Goal: Task Accomplishment & Management: Complete application form

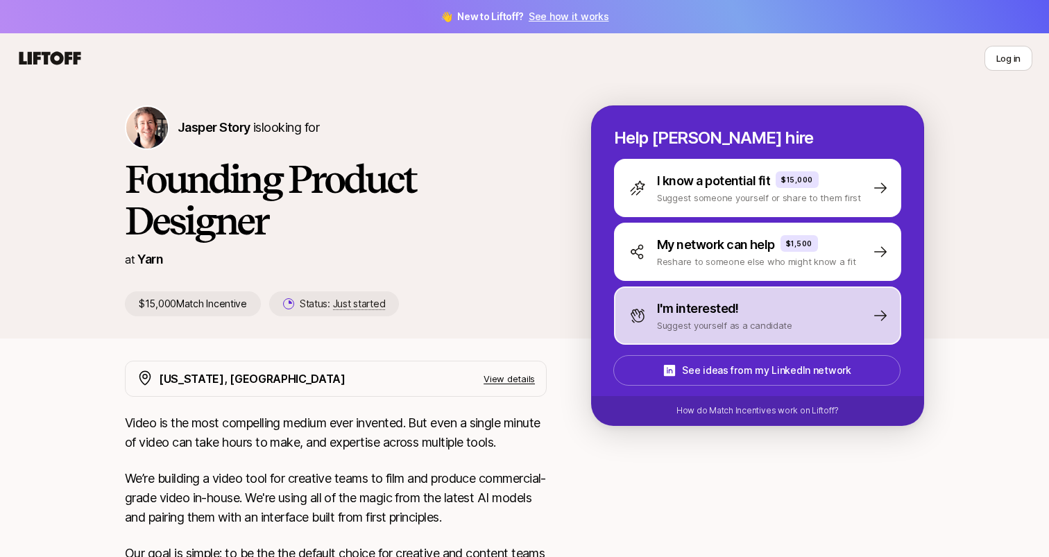
click at [628, 315] on div "I'm interested! Suggest yourself as a candidate" at bounding box center [757, 316] width 287 height 58
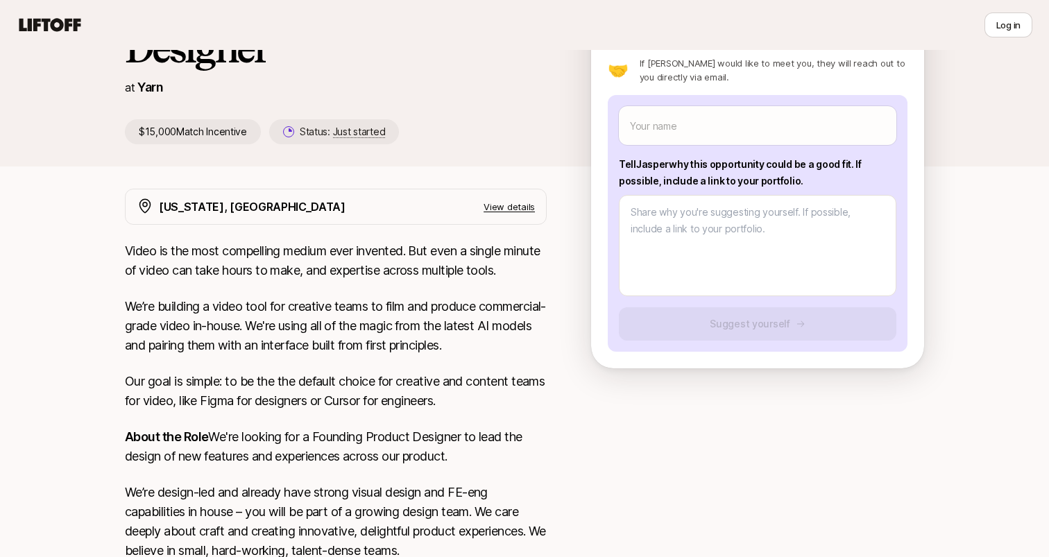
scroll to position [105, 0]
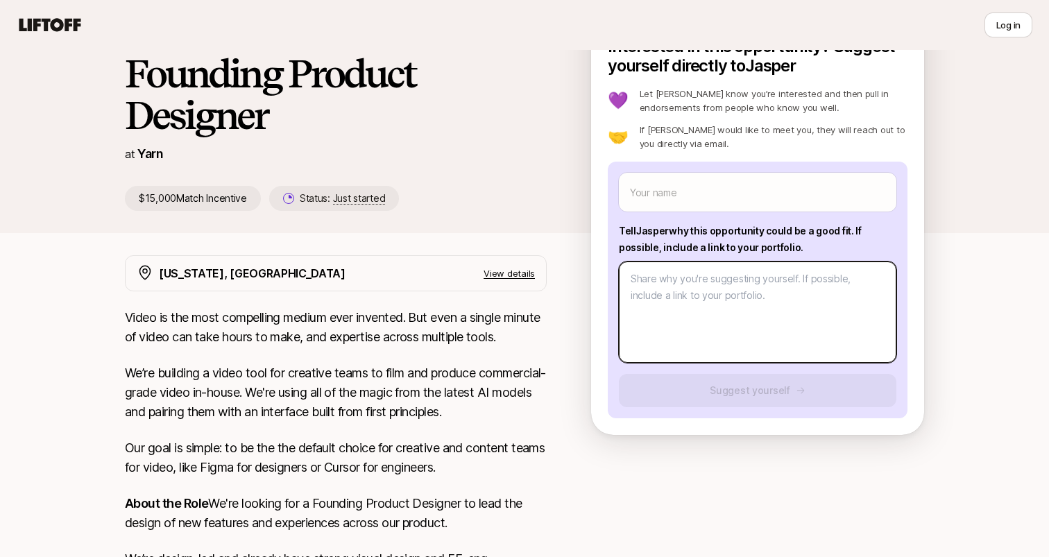
click at [668, 293] on textarea at bounding box center [758, 312] width 278 height 101
type textarea "x"
type textarea "L"
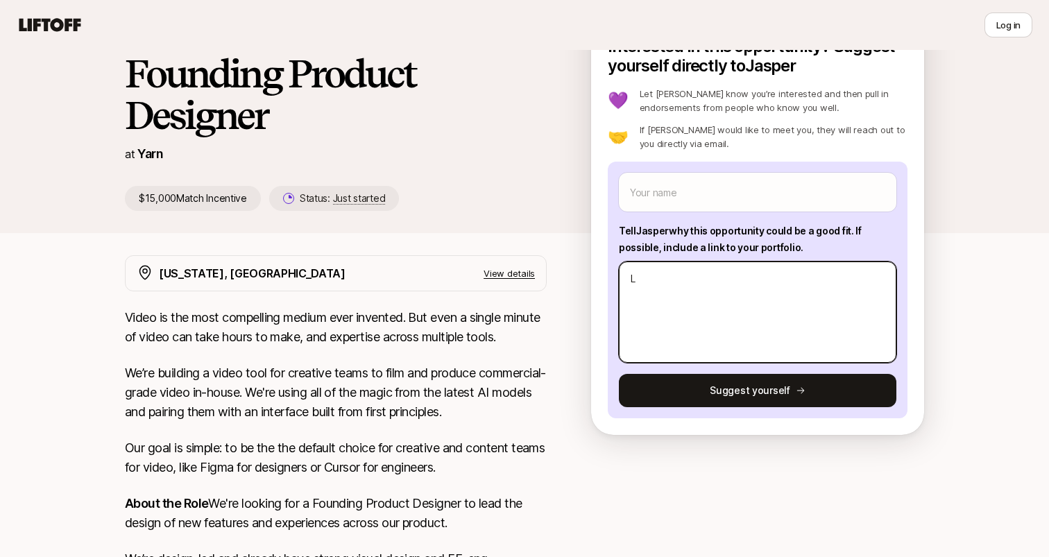
type textarea "x"
type textarea "Lo"
type textarea "x"
type textarea "Loo"
type textarea "x"
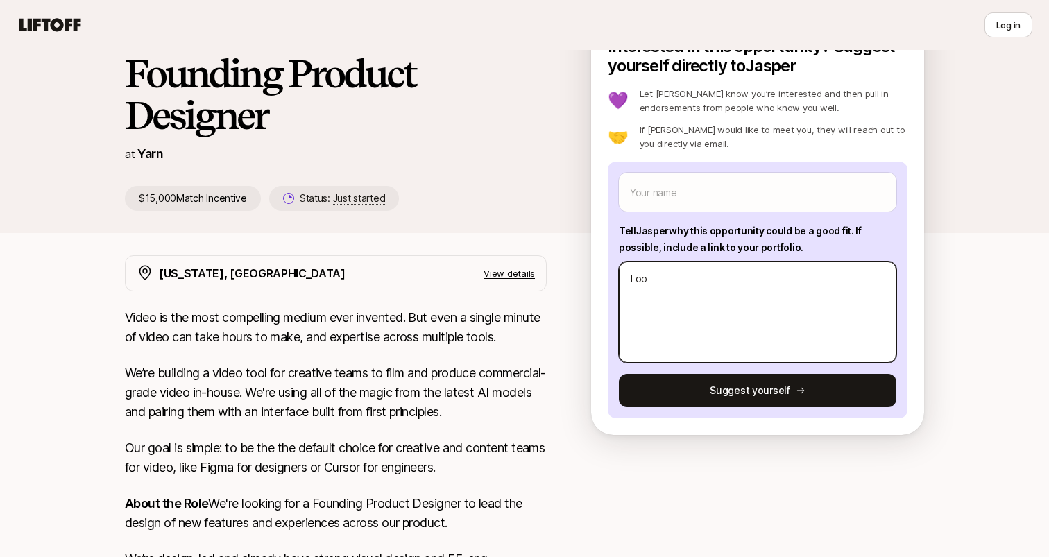
type textarea "Look"
type textarea "x"
type textarea "Looki"
type textarea "x"
type textarea "Lookin"
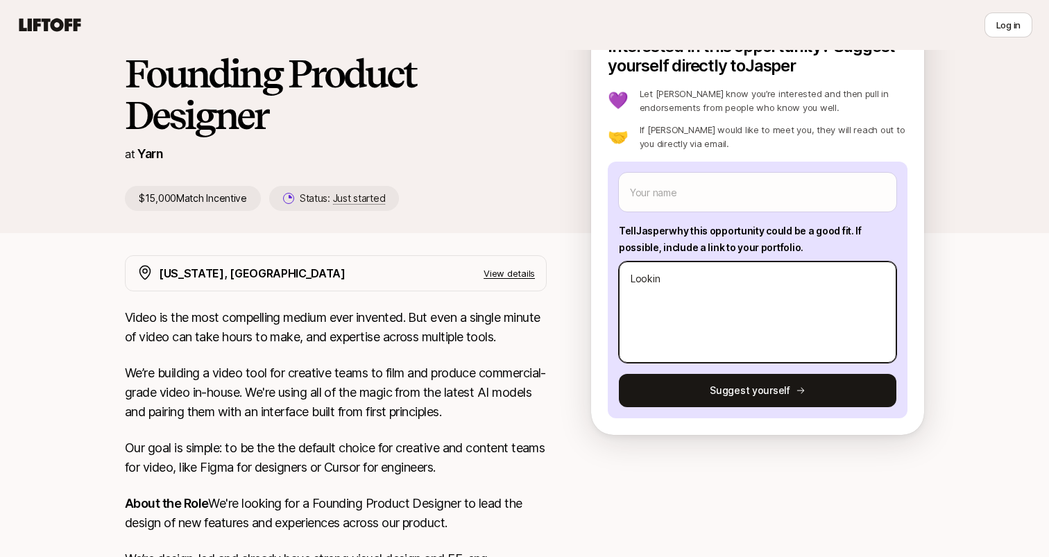
type textarea "x"
type textarea "Looking"
type textarea "x"
type textarea "Looking"
type textarea "x"
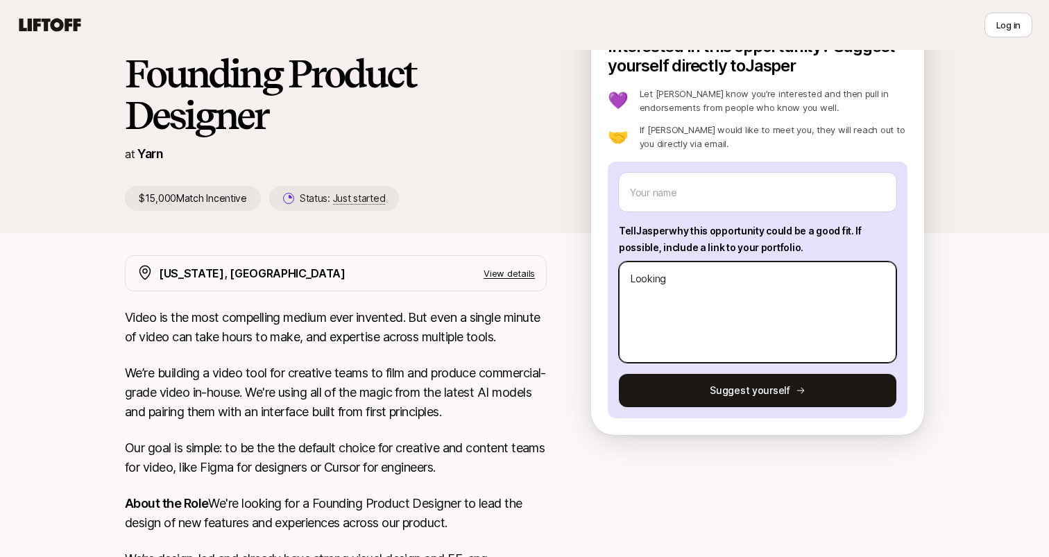
type textarea "Looking f"
type textarea "x"
type textarea "Looking fo"
type textarea "x"
type textarea "Looking for"
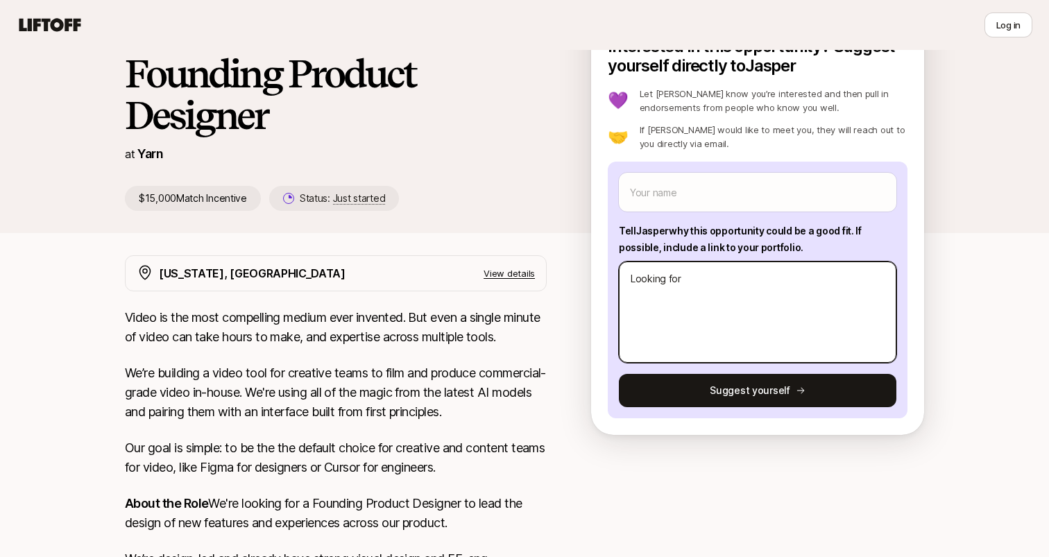
type textarea "x"
type textarea "Looking for"
type textarea "x"
type textarea "Looking for J"
type textarea "x"
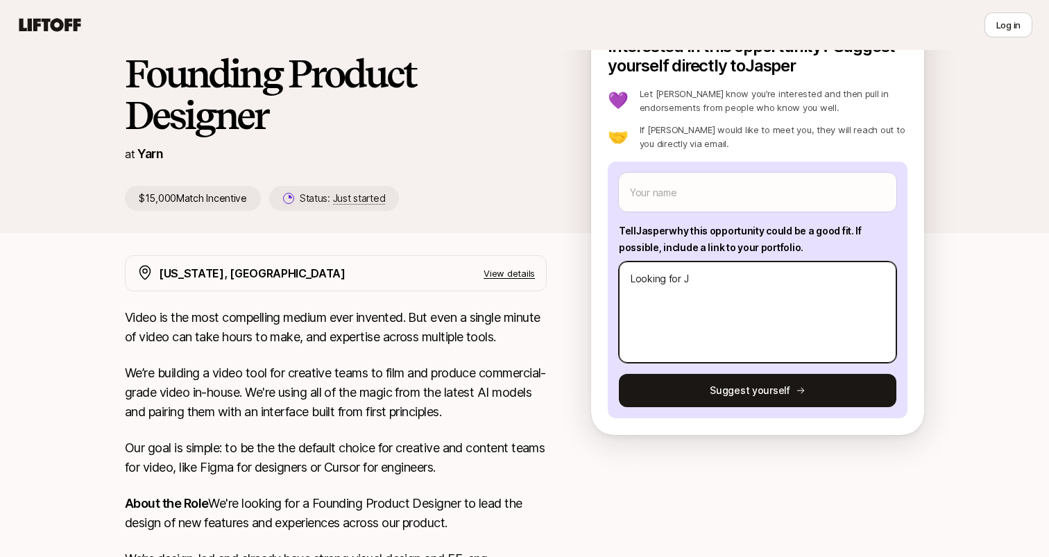
type textarea "Looking for Jr"
type textarea "x"
type textarea "Looking for Jr."
type textarea "x"
type textarea "Looking for Jr."
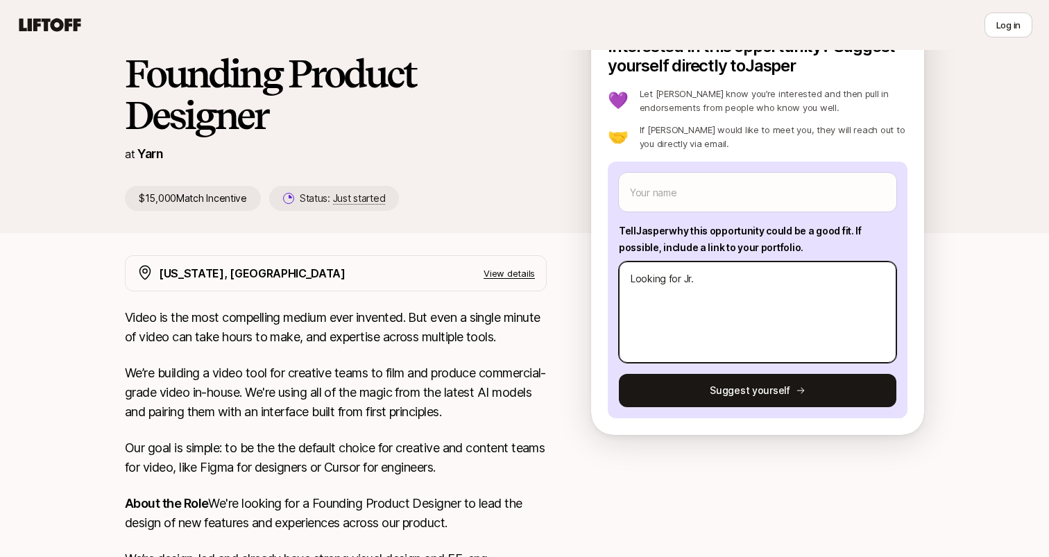
type textarea "x"
type textarea "Looking for Jr. P"
type textarea "x"
type textarea "Looking for Jr. Po"
type textarea "x"
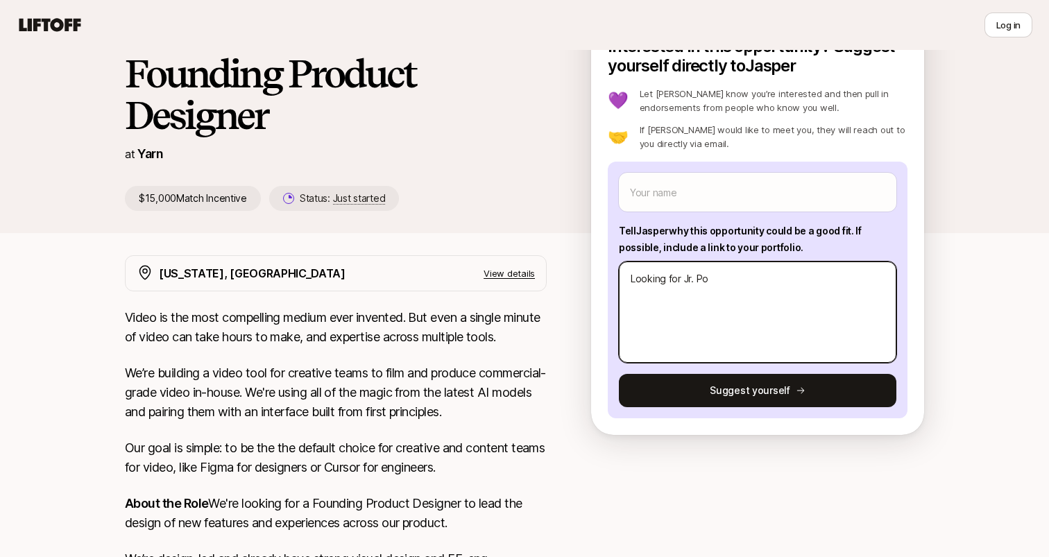
type textarea "Looking for Jr. Pos"
type textarea "x"
type textarea "Looking for Jr. Po"
type textarea "x"
type textarea "Looking for Jr. P"
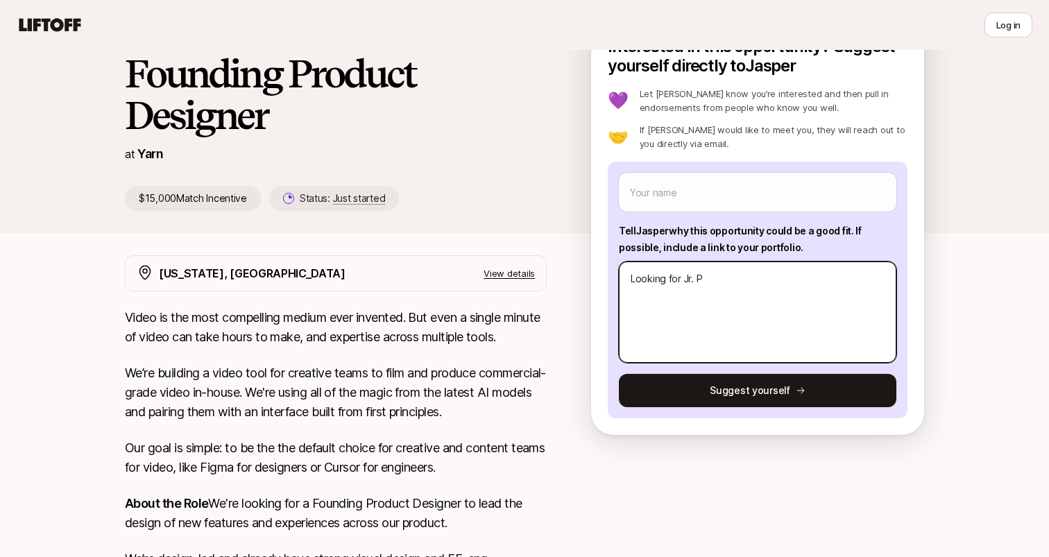
type textarea "x"
type textarea "Looking for Jr."
type textarea "x"
type textarea "Looking for Jr."
type textarea "x"
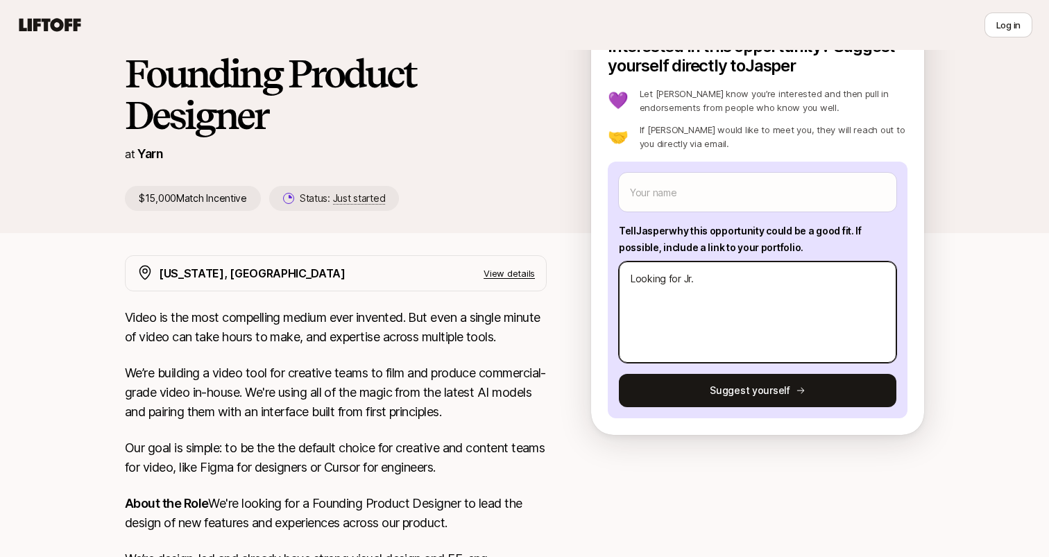
type textarea "Looking for Jr"
type textarea "x"
type textarea "Looking for J"
type textarea "x"
type textarea "Looking for"
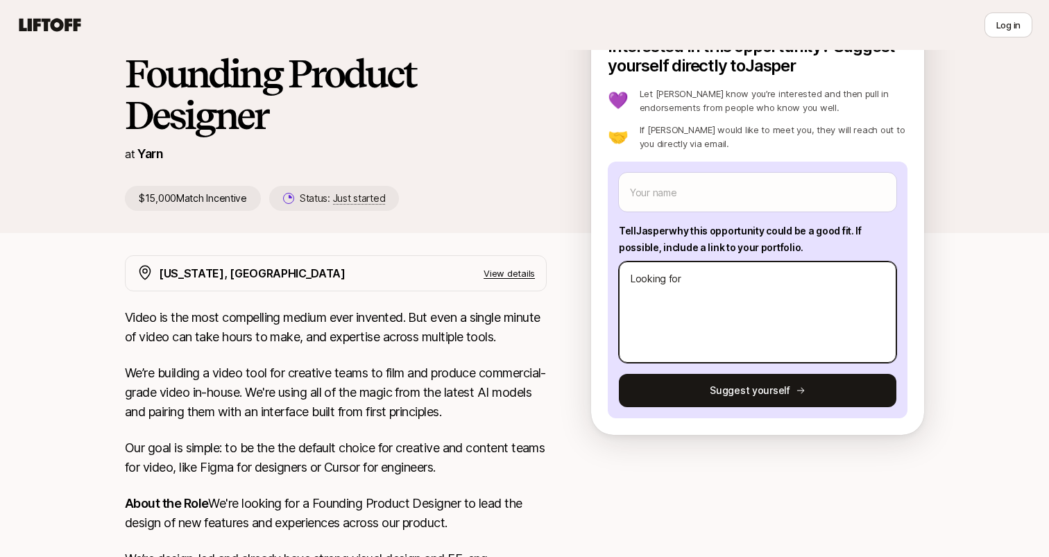
type textarea "x"
type textarea "Looking for"
type textarea "x"
type textarea "Looking fo"
type textarea "x"
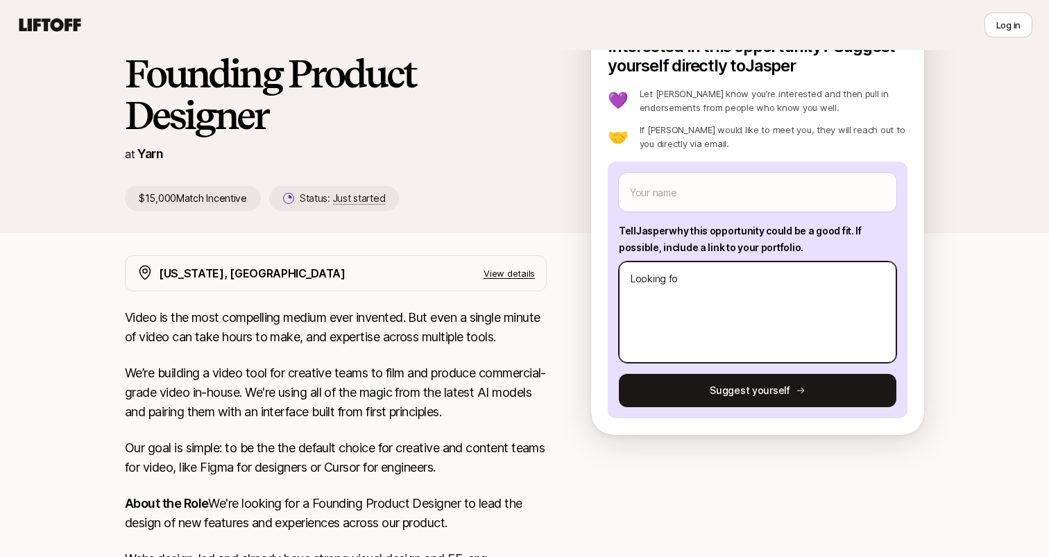
type textarea "Looking f"
type textarea "x"
type textarea "Looking"
type textarea "x"
type textarea "Looking"
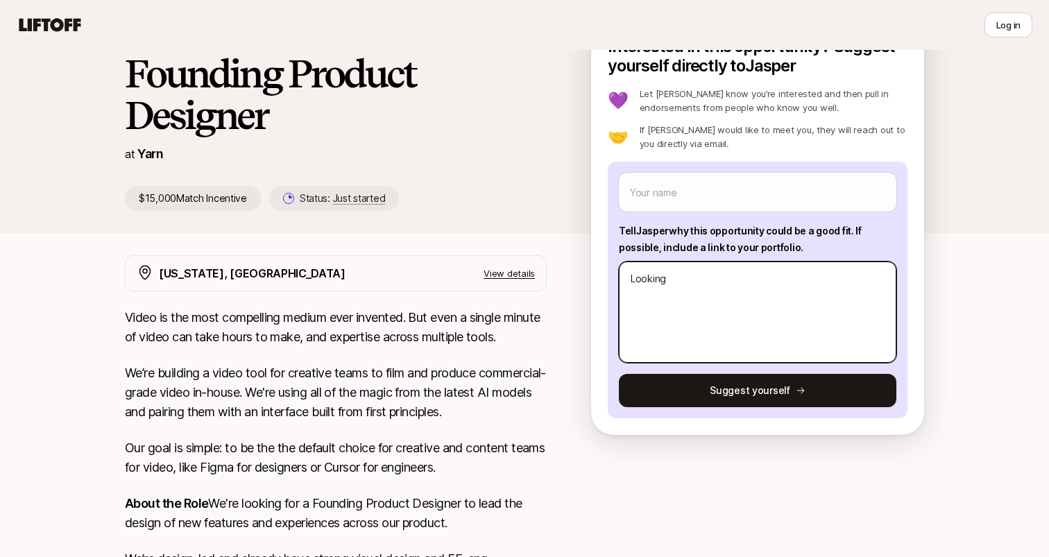
type textarea "x"
type textarea "Lookin"
type textarea "x"
type textarea "Looki"
type textarea "x"
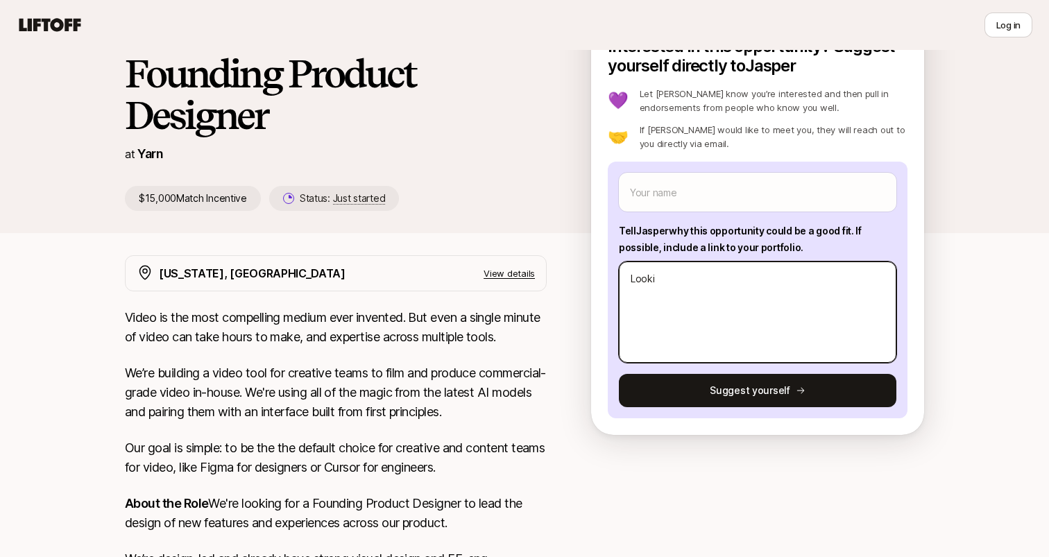
type textarea "Look"
type textarea "x"
type textarea "Loo"
type textarea "x"
type textarea "Lo"
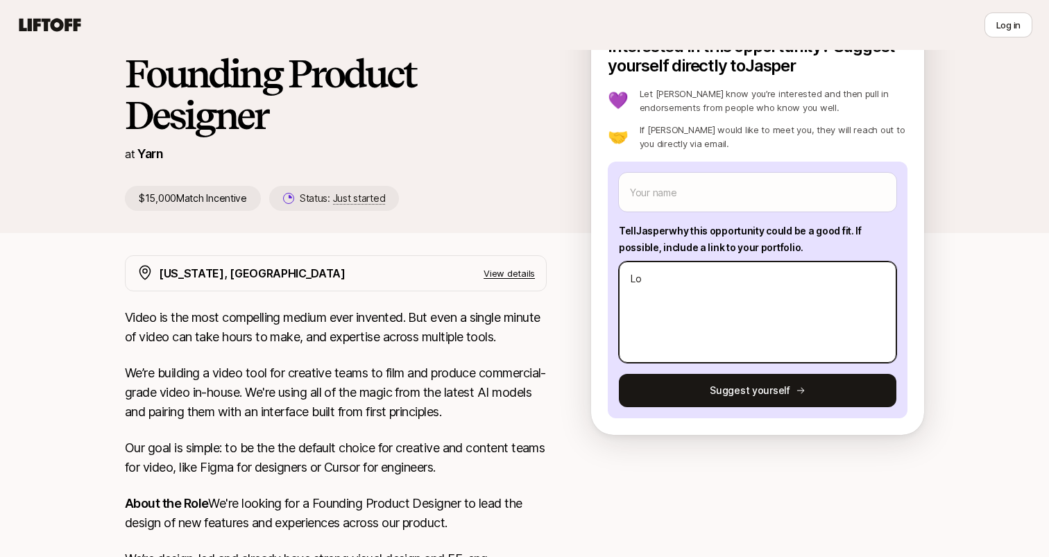
type textarea "x"
type textarea "L"
type textarea "x"
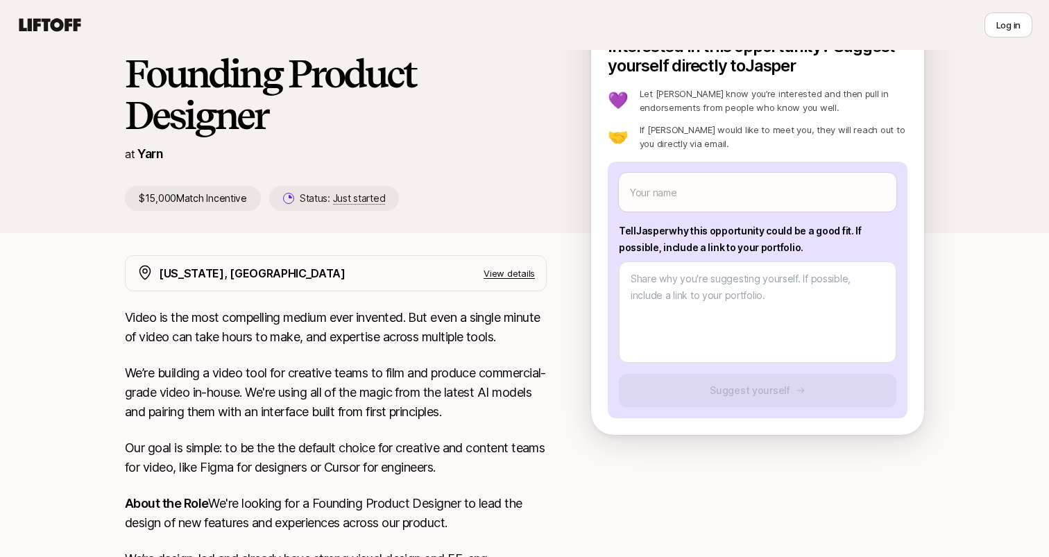
click at [675, 155] on div "Interested in this opportunity? Suggest yourself directly to [PERSON_NAME] 💜 Le…" at bounding box center [758, 228] width 300 height 382
click at [686, 189] on input "text" at bounding box center [758, 192] width 278 height 39
type textarea "x"
type input "W"
type textarea "x"
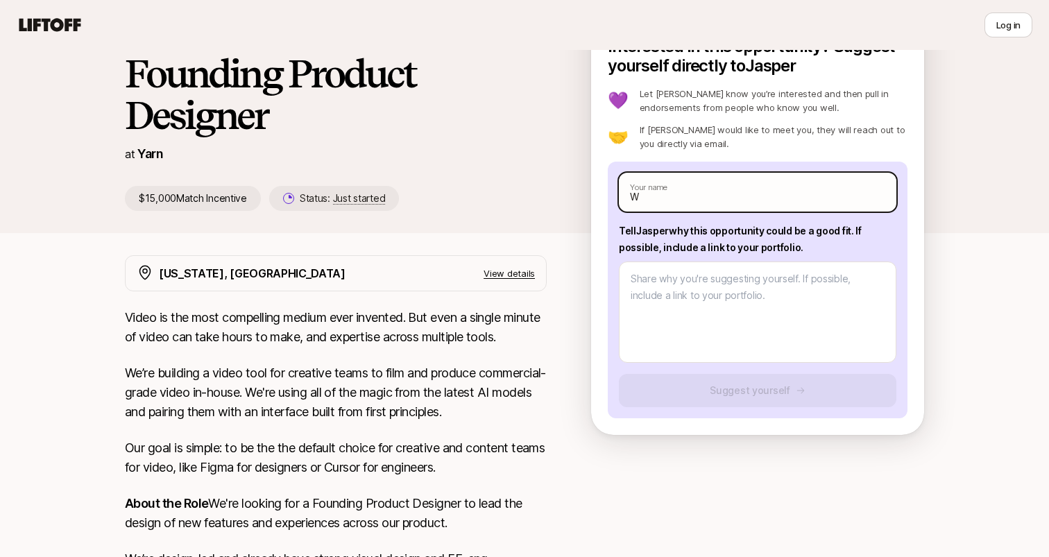
type input "We"
type textarea "x"
type input "[PERSON_NAME]"
type textarea "x"
type input "Wend"
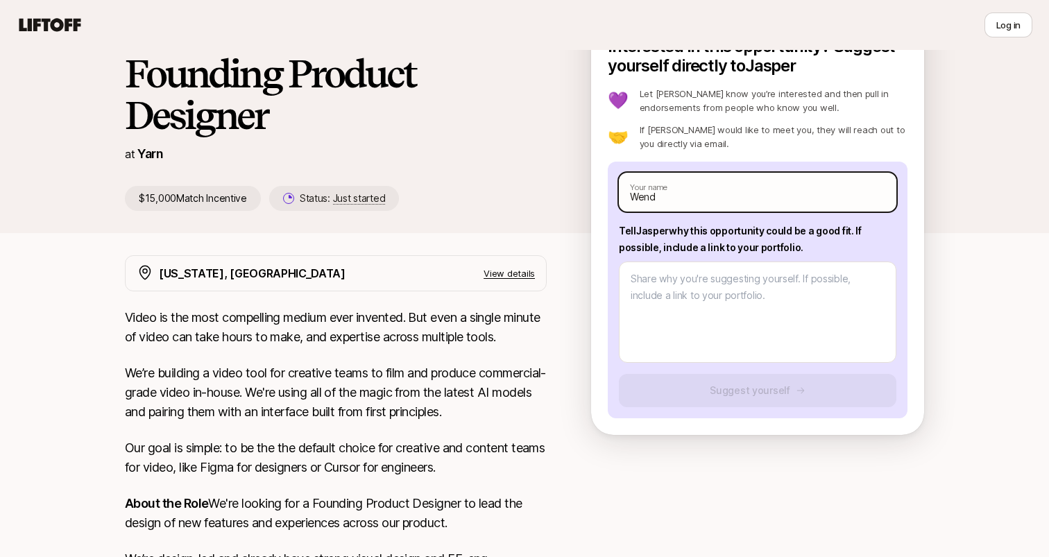
type textarea "x"
type input "[PERSON_NAME]"
type textarea "x"
type input "[PERSON_NAME]"
type textarea "x"
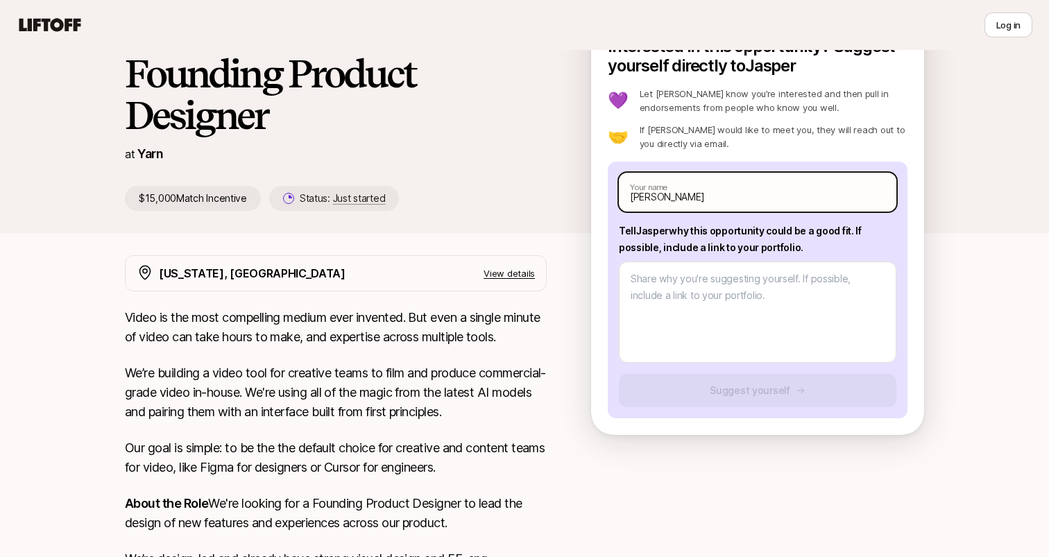
type input "[PERSON_NAME]"
type textarea "x"
type input "[PERSON_NAME]"
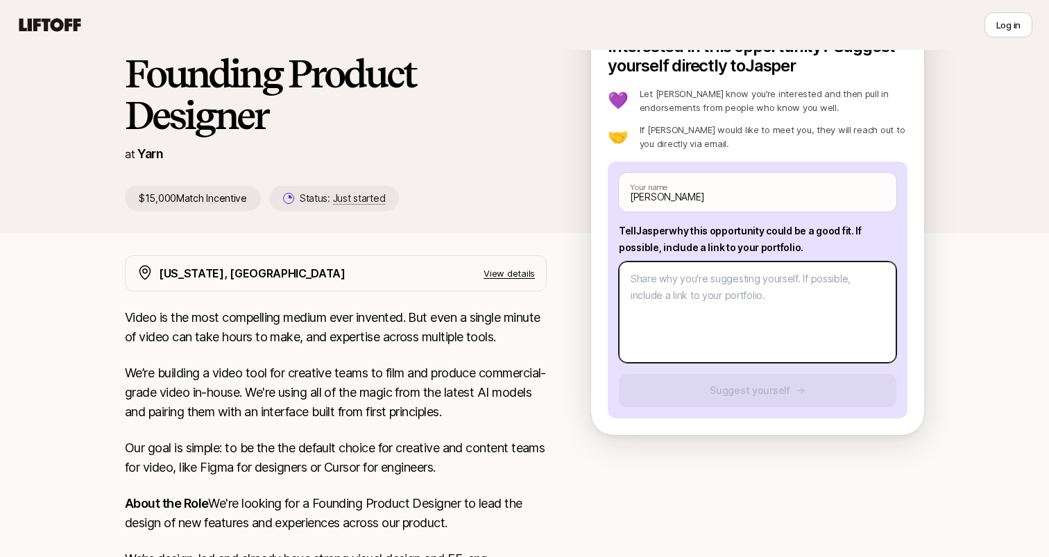
click at [689, 306] on textarea at bounding box center [758, 312] width 278 height 101
paste textarea "Portfolio: [URL][DOMAIN_NAME] LinkedIn: [URL][DOMAIN_NAME]"
type textarea "x"
type textarea "Portfolio: [URL][DOMAIN_NAME] LinkedIn: [URL][DOMAIN_NAME]"
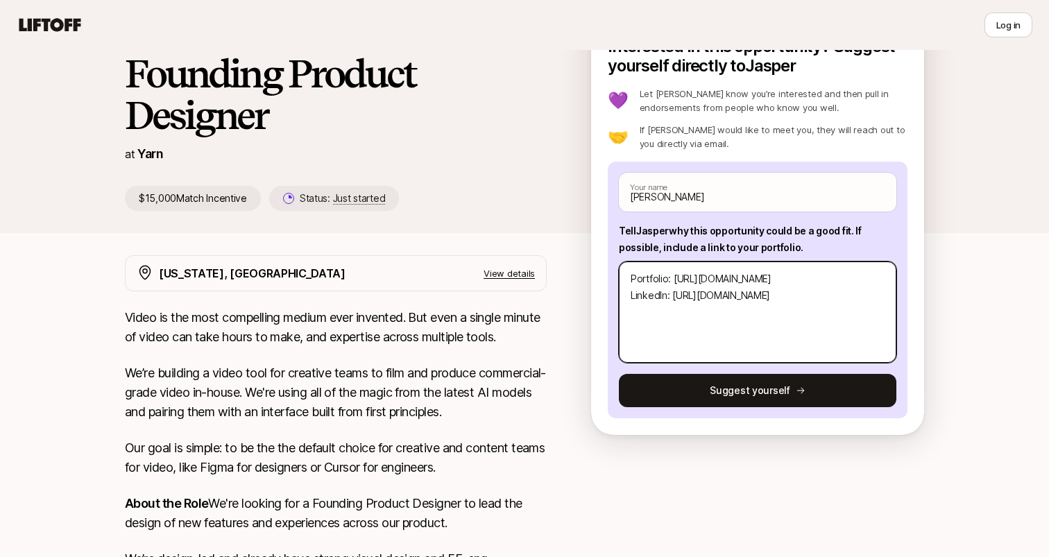
click at [665, 329] on textarea "Portfolio: [URL][DOMAIN_NAME] LinkedIn: [URL][DOMAIN_NAME]" at bounding box center [758, 312] width 278 height 101
click at [633, 282] on textarea "Portfolio: [URL][DOMAIN_NAME] LinkedIn: [URL][DOMAIN_NAME]" at bounding box center [758, 312] width 278 height 101
type textarea "x"
type textarea "Portfolio: [URL][DOMAIN_NAME] LinkedIn: [URL][DOMAIN_NAME]"
type textarea "x"
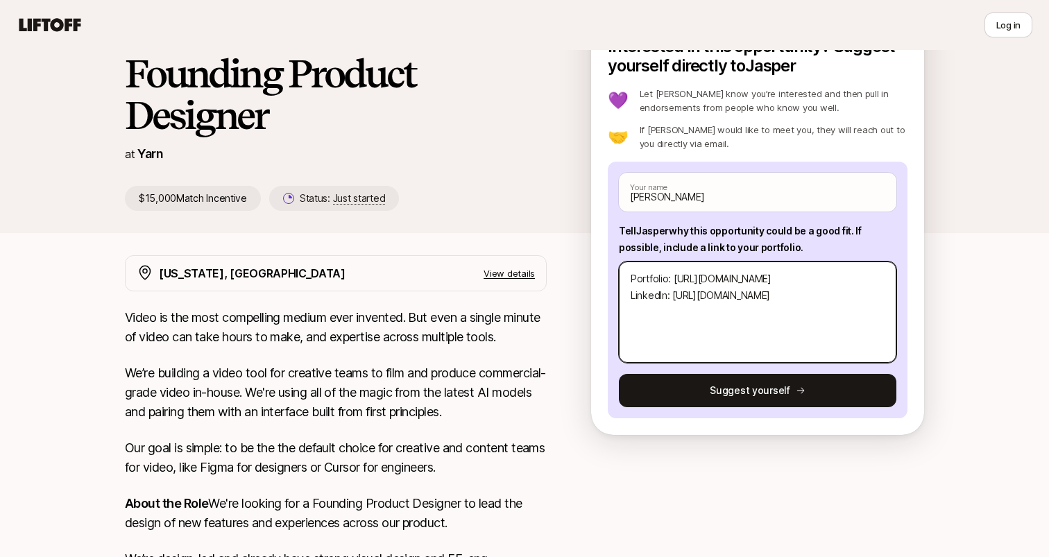
type textarea "H Portfolio: [URL][DOMAIN_NAME] LinkedIn: [URL][DOMAIN_NAME]"
type textarea "x"
type textarea "He Portfolio: [URL][DOMAIN_NAME] LinkedIn: [URL][DOMAIN_NAME]"
type textarea "x"
type textarea "Hel Portfolio: [URL][DOMAIN_NAME] LinkedIn: [URL][DOMAIN_NAME]"
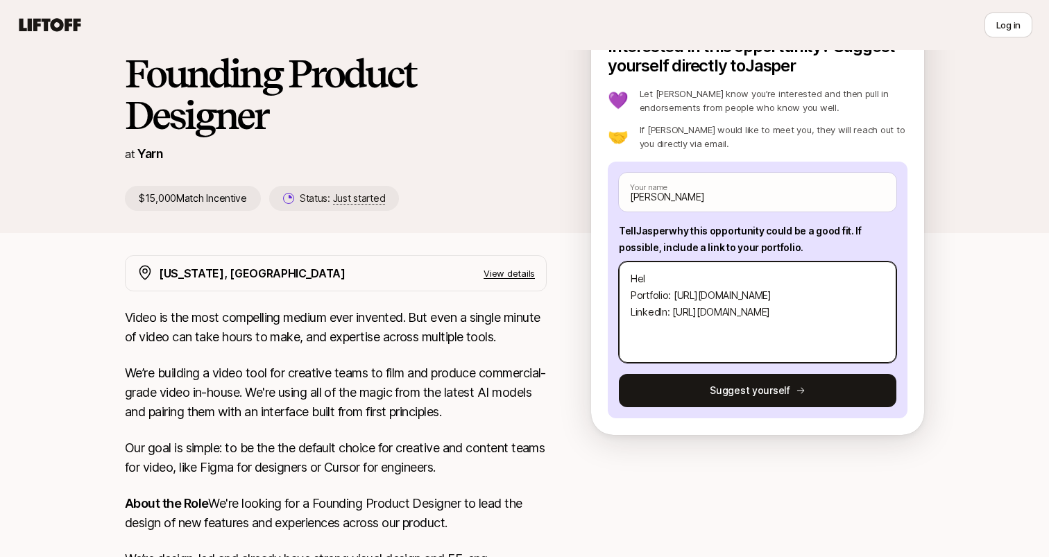
type textarea "x"
type textarea "Hell Portfolio: [URL][DOMAIN_NAME] LinkedIn: [URL][DOMAIN_NAME]"
type textarea "x"
type textarea "Hello Portfolio: [URL][DOMAIN_NAME] LinkedIn: [URL][DOMAIN_NAME]"
type textarea "x"
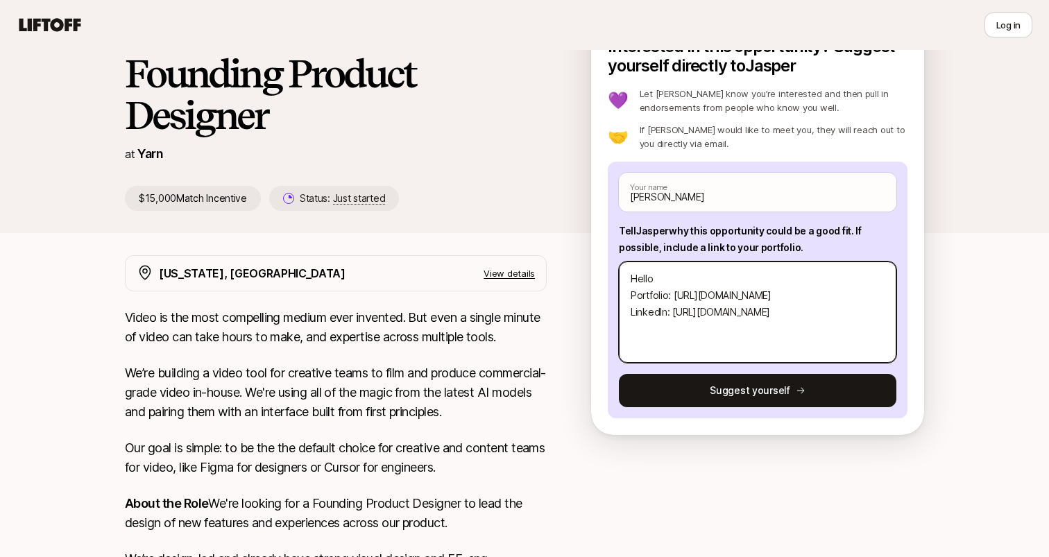
type textarea "Hello Portfolio: [URL][DOMAIN_NAME] LinkedIn: [URL][DOMAIN_NAME]"
type textarea "x"
type textarea "Hello [PERSON_NAME]: [URL][DOMAIN_NAME] LinkedIn: [URL][DOMAIN_NAME]"
type textarea "x"
type textarea "Hello [PERSON_NAME]: [URL][DOMAIN_NAME] LinkedIn: [URL][DOMAIN_NAME]"
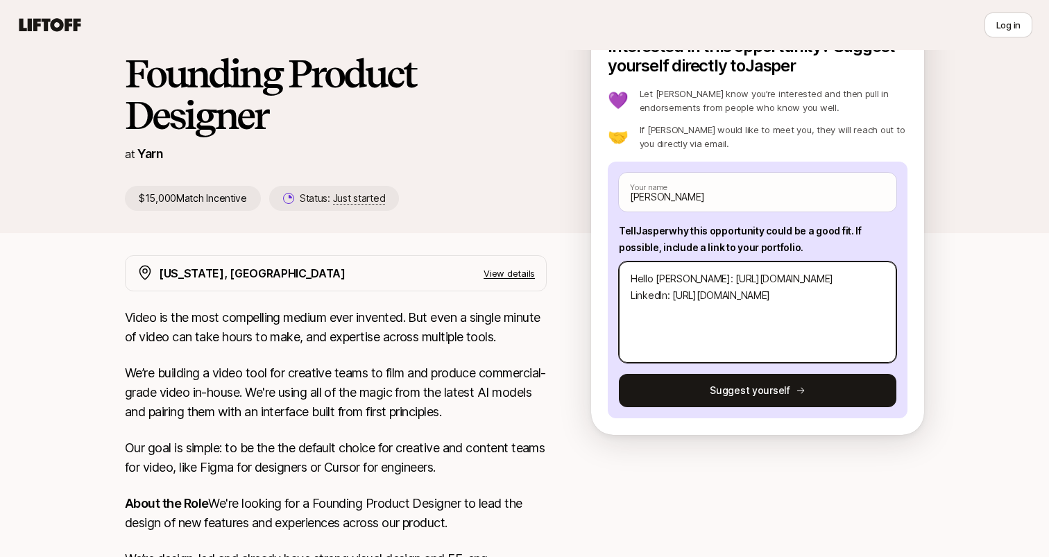
type textarea "x"
type textarea "Hello [PERSON_NAME] Portfolio: [URL][DOMAIN_NAME] LinkedIn: [URL][DOMAIN_NAME]"
type textarea "x"
type textarea "Hello Jasp Portfolio: [URL][DOMAIN_NAME] LinkedIn: [URL][DOMAIN_NAME]"
type textarea "x"
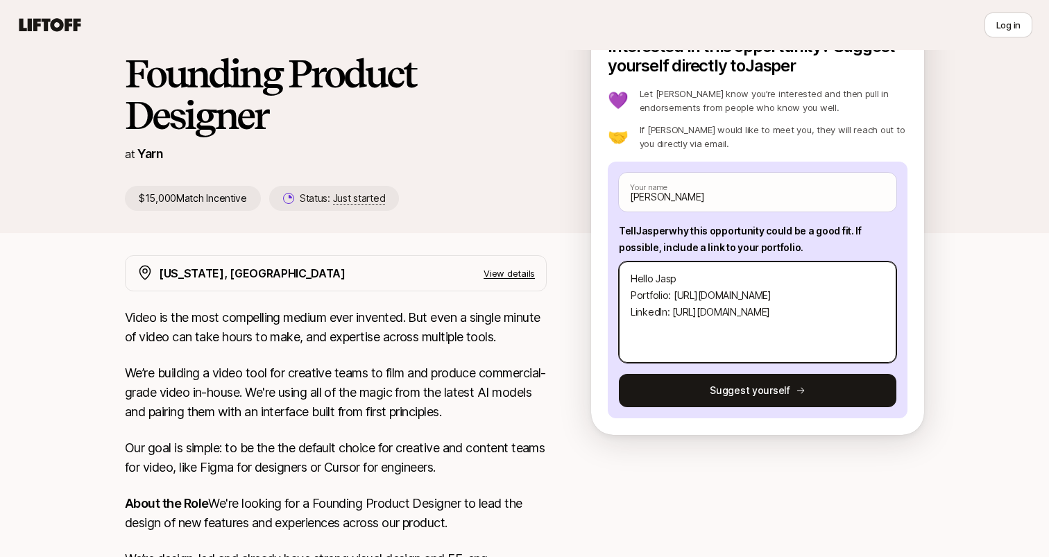
type textarea "Hello [PERSON_NAME] Portfolio: [URL][DOMAIN_NAME] LinkedIn: [URL][DOMAIN_NAME]"
type textarea "x"
type textarea "Hello [PERSON_NAME]: [URL][DOMAIN_NAME] LinkedIn: [URL][DOMAIN_NAME]"
type textarea "x"
type textarea "Hello [PERSON_NAME], Portfolio: [URL][DOMAIN_NAME] LinkedIn: [URL][DOMAIN_NAME]"
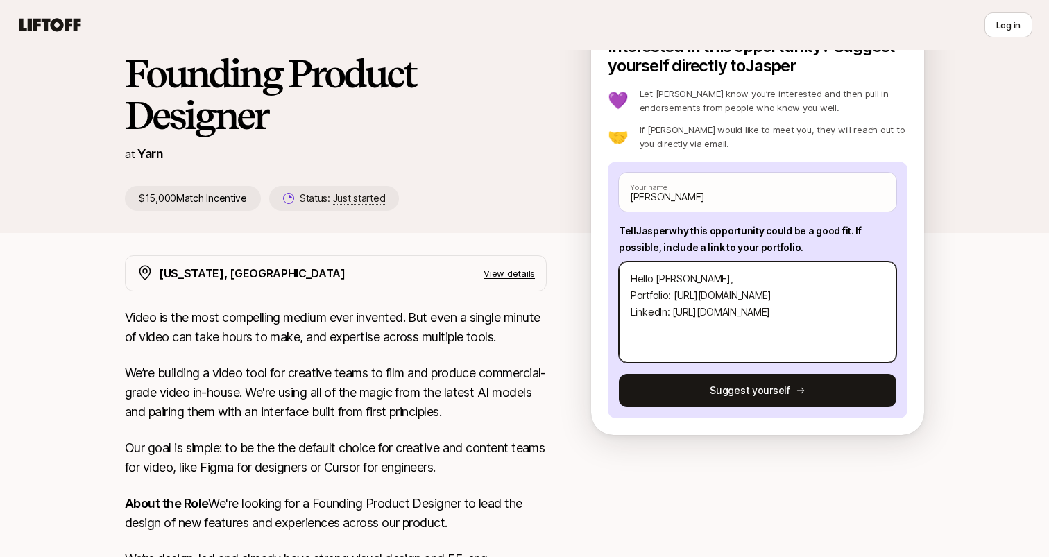
type textarea "x"
type textarea "Hello [PERSON_NAME], Portfolio: [URL][DOMAIN_NAME] LinkedIn: [URL][DOMAIN_NAME]"
type textarea "x"
type textarea "Hello [PERSON_NAME], Portfolio: [URL][DOMAIN_NAME] LinkedIn: [URL][DOMAIN_NAME]"
paste textarea "Hello [PERSON_NAME], I am a digital designer/creative tech based in [GEOGRAPHIC…"
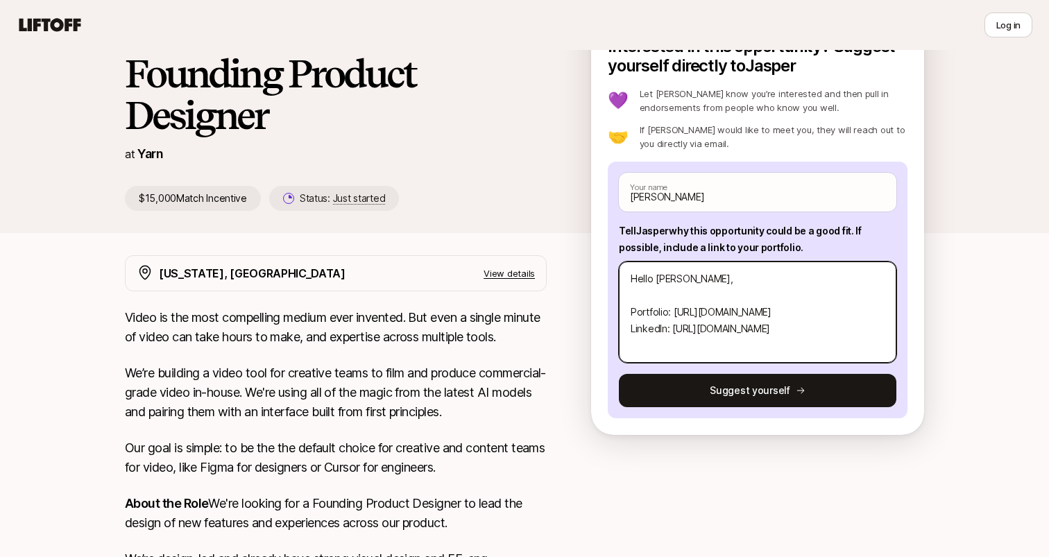
type textarea "x"
type textarea "Hello [PERSON_NAME], Hello [PERSON_NAME], I am a digital designer/creative tech…"
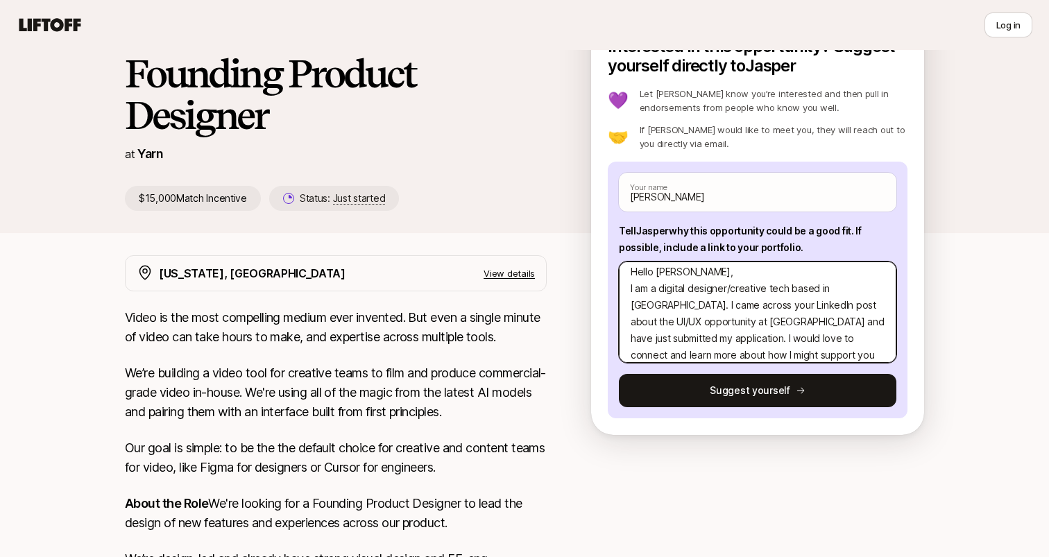
scroll to position [24, 0]
drag, startPoint x: 789, startPoint y: 303, endPoint x: 867, endPoint y: 304, distance: 78.4
click at [868, 304] on textarea "Hello [PERSON_NAME], Hello [PERSON_NAME], I am a digital designer/creative tech…" at bounding box center [758, 312] width 278 height 101
type textarea "x"
type textarea "Hello [PERSON_NAME], Hello [PERSON_NAME], I am a digital designer/creative tech…"
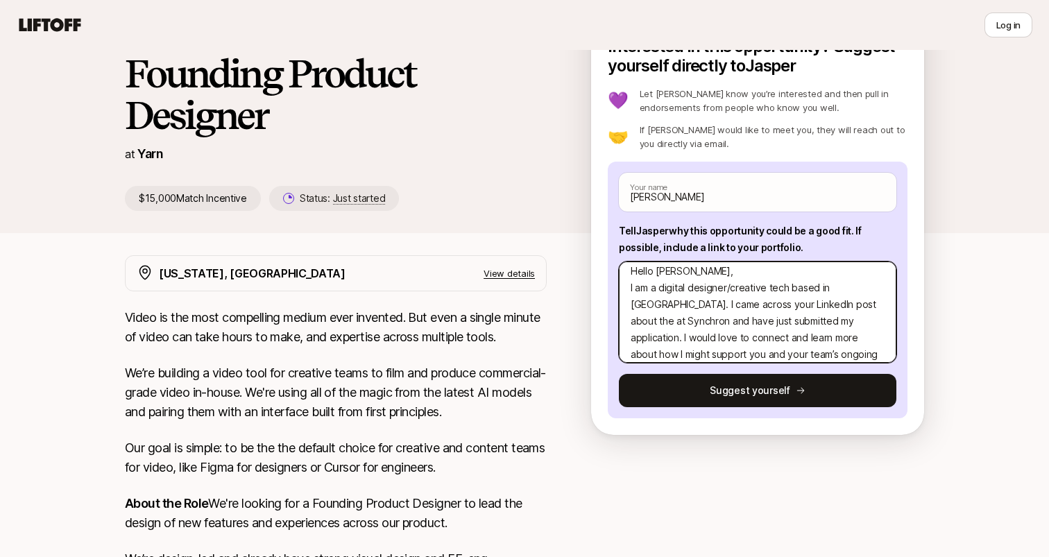
type textarea "x"
type textarea "Hello [PERSON_NAME], Hello [PERSON_NAME], I am a digital designer/creative tech…"
type textarea "x"
type textarea "Hello [PERSON_NAME], Hello [PERSON_NAME], I am a digital designer/creative tech…"
type textarea "x"
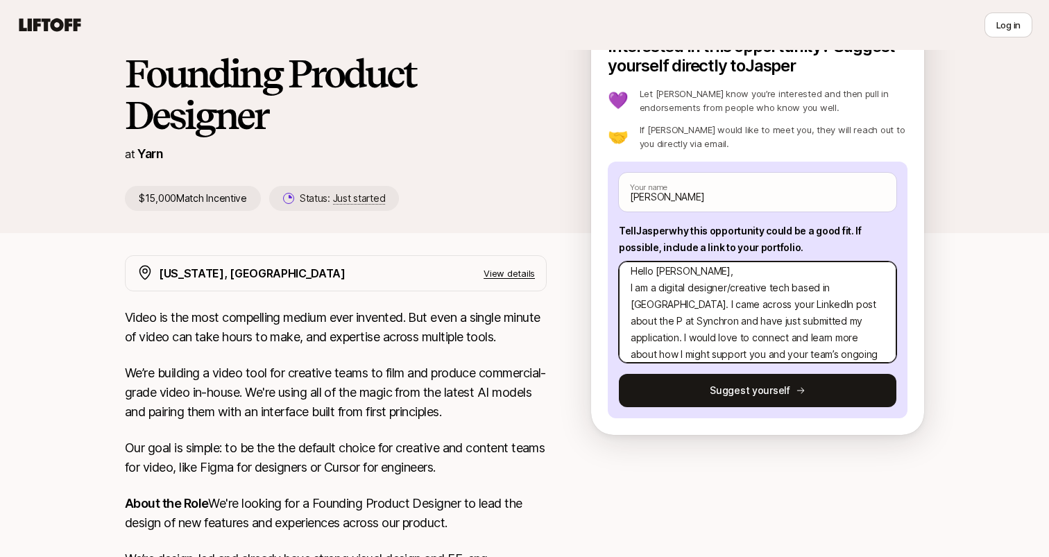
type textarea "Hello [PERSON_NAME], Hello [PERSON_NAME], I am a digital designer/creative tech…"
type textarea "x"
type textarea "Hello [PERSON_NAME], Hello [PERSON_NAME], I am a digital designer/creative tech…"
type textarea "x"
type textarea "Hello [PERSON_NAME], Hello [PERSON_NAME], I am a digital designer/creative tech…"
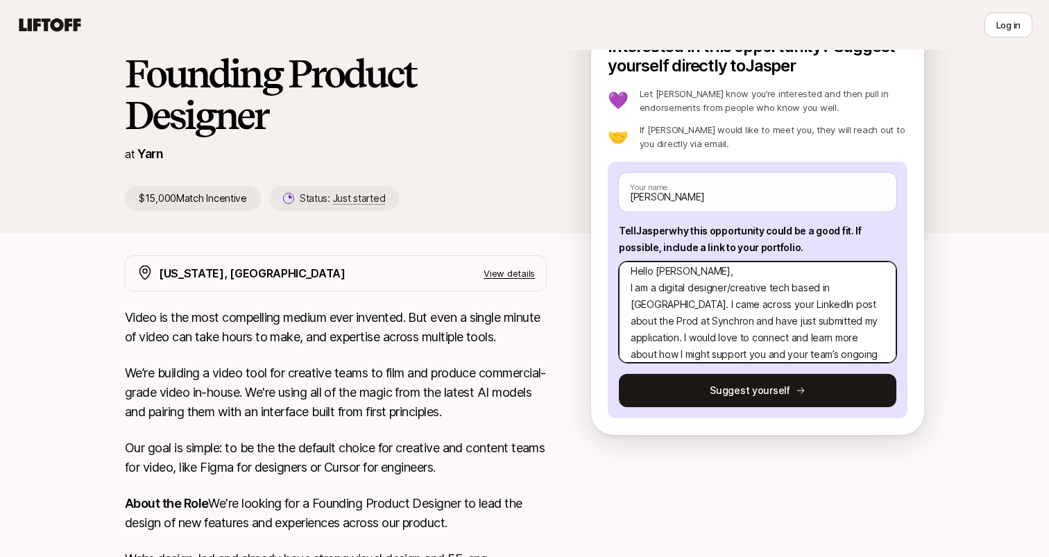
type textarea "x"
type textarea "Hello [PERSON_NAME], Hello [PERSON_NAME], I am a digital designer/creative tech…"
type textarea "x"
type textarea "Hello [PERSON_NAME], Hello [PERSON_NAME], I am a digital designer/creative tech…"
type textarea "x"
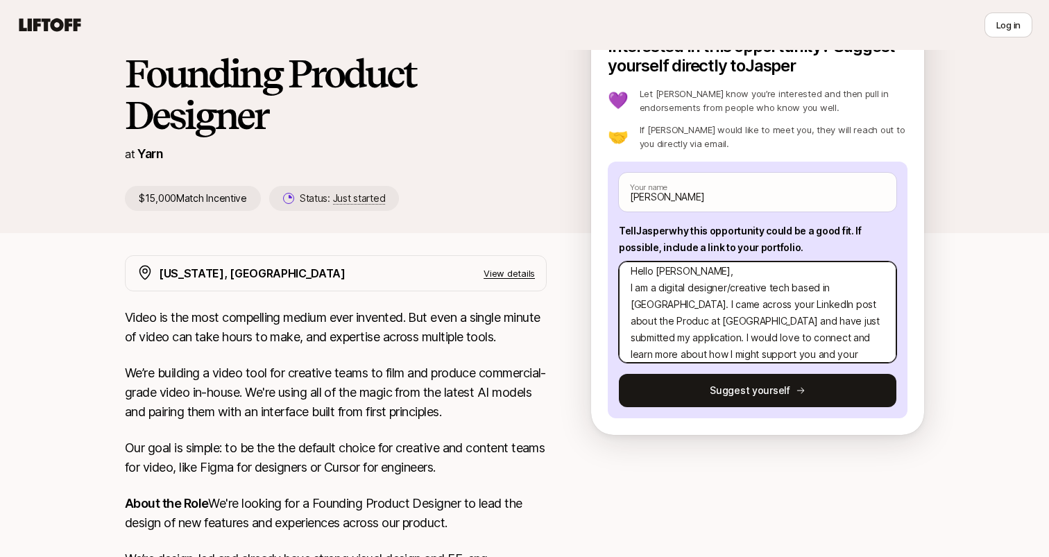
type textarea "Hello [PERSON_NAME], Hello [PERSON_NAME], I am a digital designer/creative tech…"
type textarea "x"
type textarea "Hello [PERSON_NAME], Hello [PERSON_NAME], I am a digital designer/creative tech…"
type textarea "x"
type textarea "Hello [PERSON_NAME], Hello [PERSON_NAME], I am a digital designer/creative tech…"
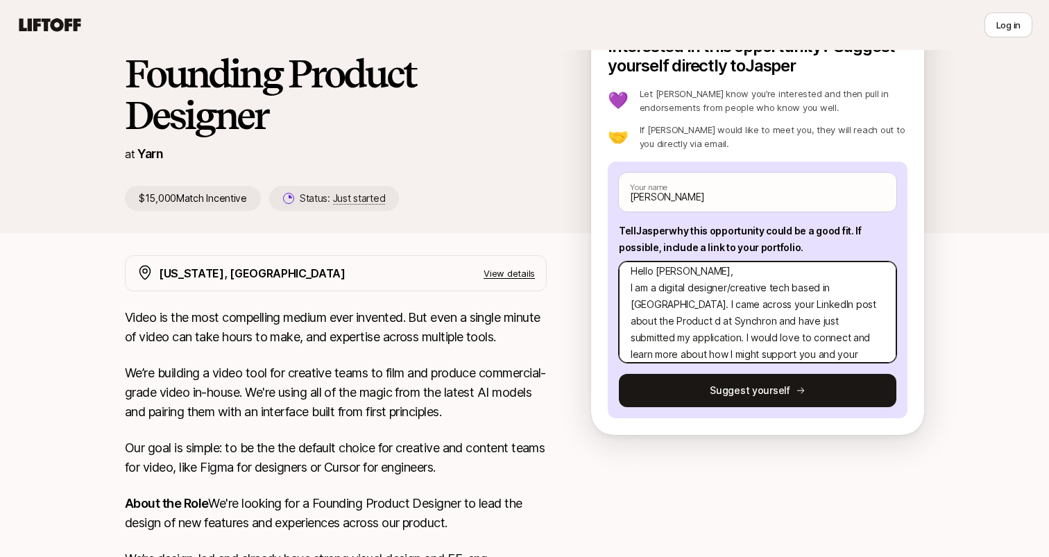
type textarea "x"
type textarea "Hello [PERSON_NAME], Hello [PERSON_NAME], I am a digital designer/creative tech…"
type textarea "x"
type textarea "Hello [PERSON_NAME], Hello [PERSON_NAME], I am a digital designer/creative tech…"
type textarea "x"
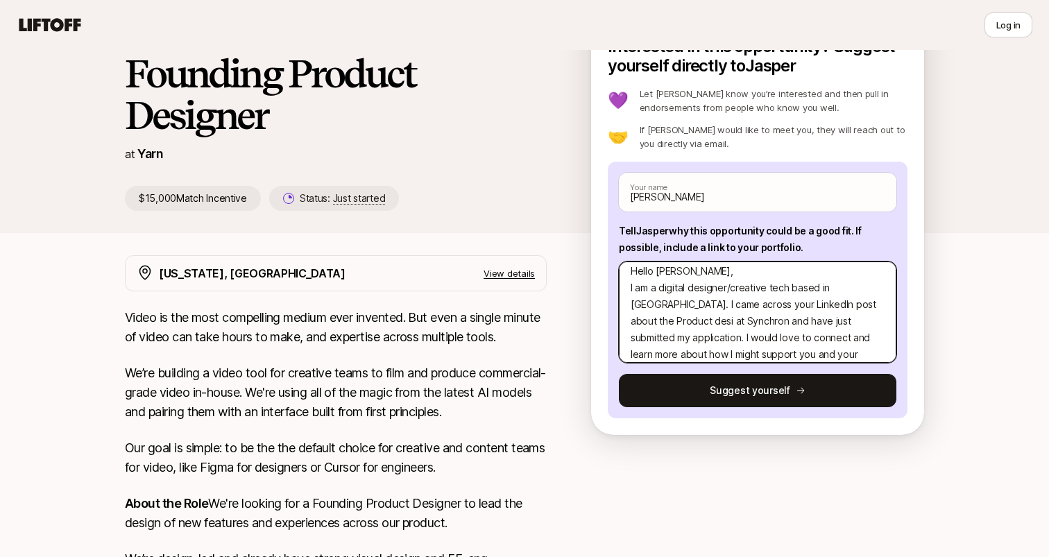
type textarea "Hello [PERSON_NAME], Hello [PERSON_NAME], I am a digital designer/creative tech…"
type textarea "x"
type textarea "Hello [PERSON_NAME], Hello [PERSON_NAME], I am a digital designer/creative tech…"
type textarea "x"
type textarea "Hello [PERSON_NAME], Hello [PERSON_NAME], I am a digital designer/creative tech…"
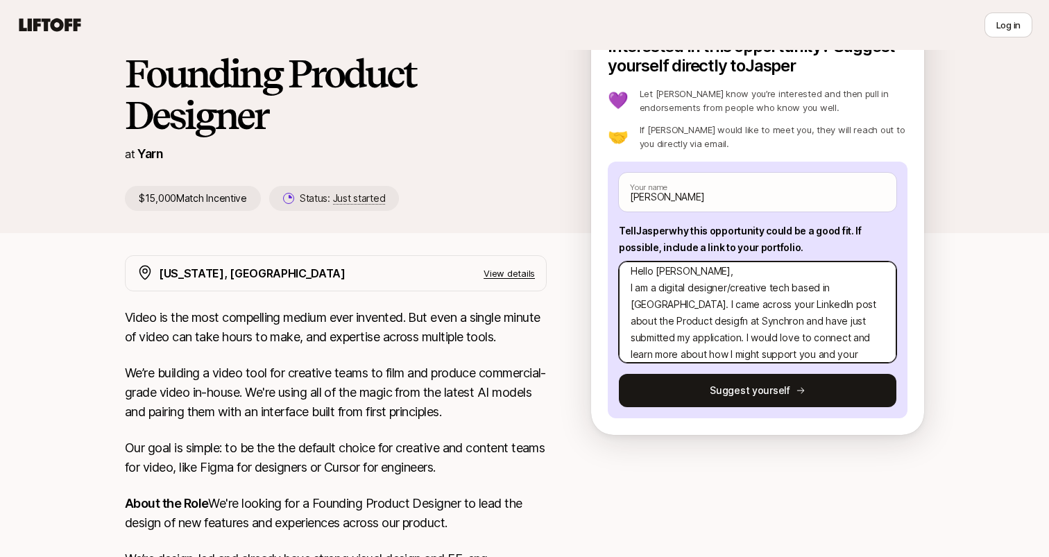
type textarea "x"
type textarea "Hello [PERSON_NAME], Hello [PERSON_NAME], I am a digital designer/creative tech…"
type textarea "x"
type textarea "Hello [PERSON_NAME], Hello [PERSON_NAME], I am a digital designer/creative tech…"
type textarea "x"
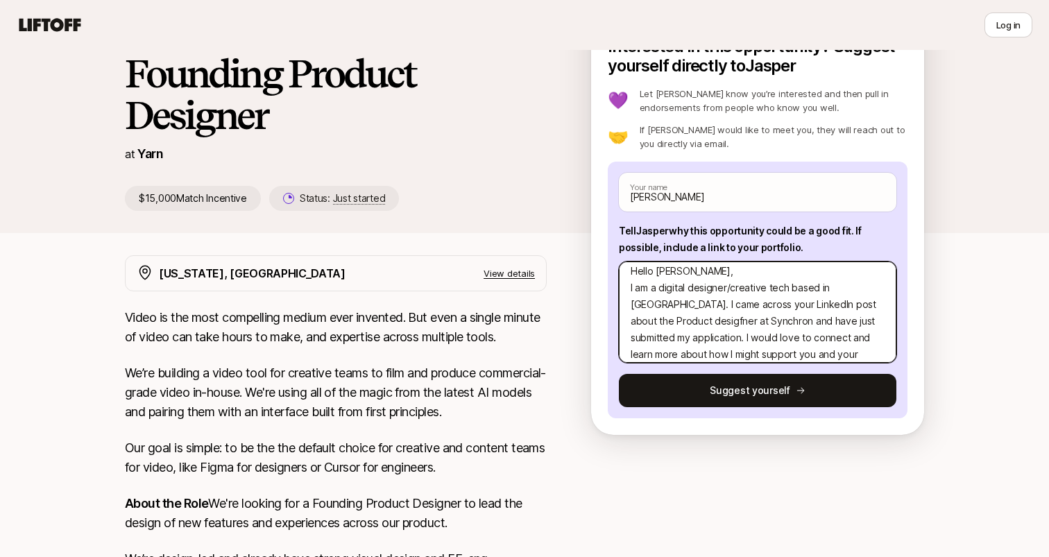
type textarea "Hello [PERSON_NAME], Hello [PERSON_NAME], I am a digital designer/creative tech…"
type textarea "x"
type textarea "Hello [PERSON_NAME], Hello [PERSON_NAME], I am a digital designer/creative tech…"
type textarea "x"
type textarea "Hello [PERSON_NAME], Hello [PERSON_NAME], I am a digital designer/creative tech…"
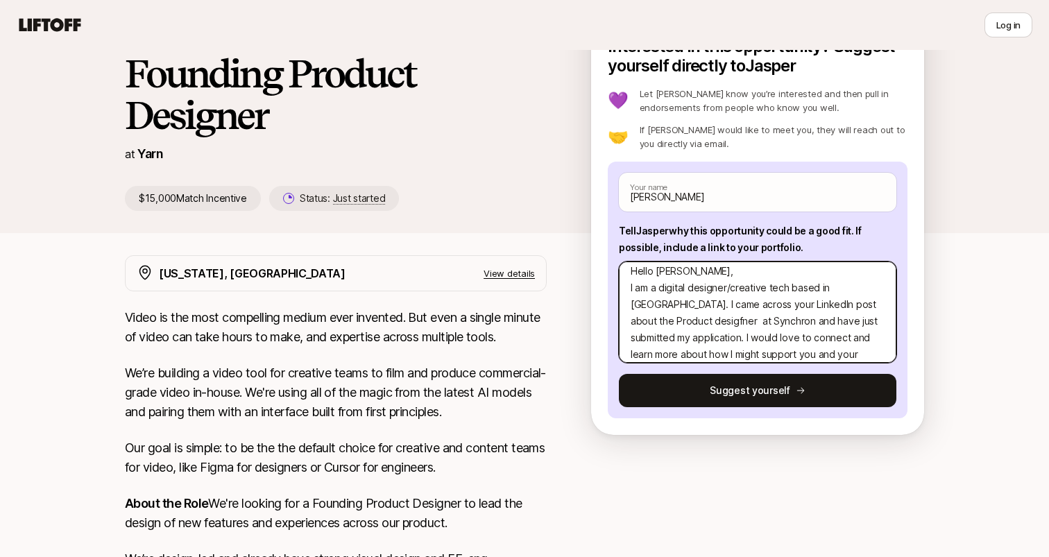
type textarea "x"
type textarea "Hello [PERSON_NAME], Hello [PERSON_NAME], I am a digital designer/creative tech…"
type textarea "x"
type textarea "Hello [PERSON_NAME], Hello [PERSON_NAME], I am a digital designer/creative tech…"
type textarea "x"
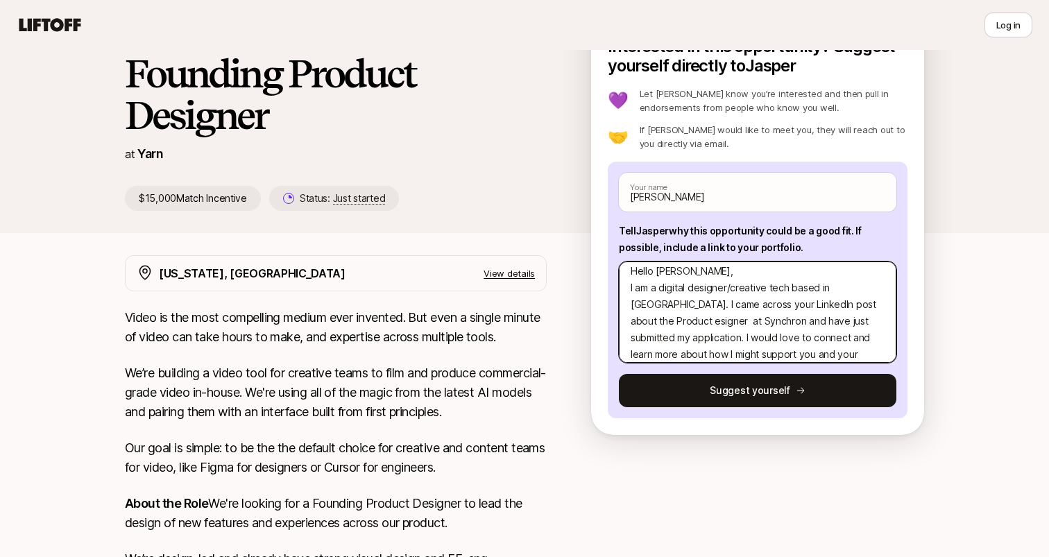
type textarea "Hello [PERSON_NAME], Hello [PERSON_NAME], I am a digital designer/creative tech…"
type textarea "x"
type textarea "Hello [PERSON_NAME], Hello [PERSON_NAME], I am a digital designer/creative tech…"
type textarea "x"
type textarea "Hello [PERSON_NAME], Hello [PERSON_NAME], I am a digital designer/creative tech…"
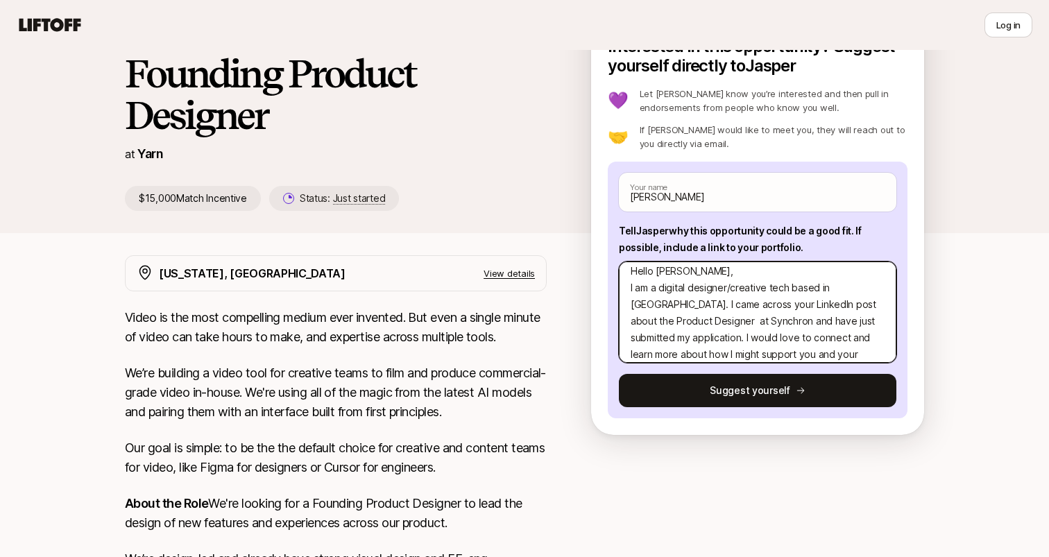
type textarea "x"
type textarea "Hello [PERSON_NAME], Hello [PERSON_NAME], I am a digital designer/creative tech…"
type textarea "x"
type textarea "Hello [PERSON_NAME], Hello [PERSON_NAME], I am a digital designer/creative tech…"
type textarea "x"
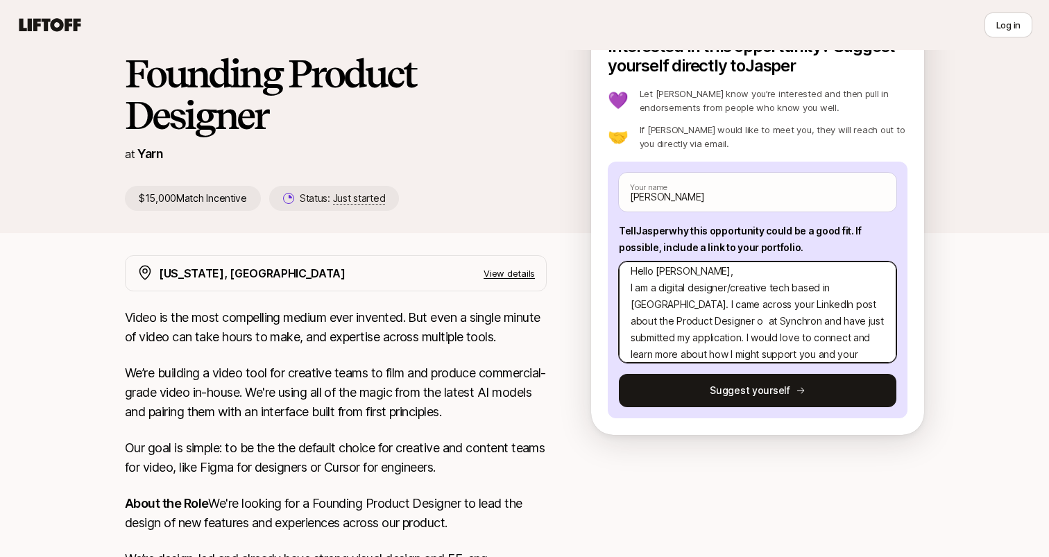
type textarea "Hello [PERSON_NAME], Hello [PERSON_NAME], I am a digital designer/creative tech…"
type textarea "x"
type textarea "Hello [PERSON_NAME], Hello [PERSON_NAME], I am a digital designer/creative tech…"
type textarea "x"
type textarea "Hello [PERSON_NAME], Hello [PERSON_NAME], I am a digital designer/creative tech…"
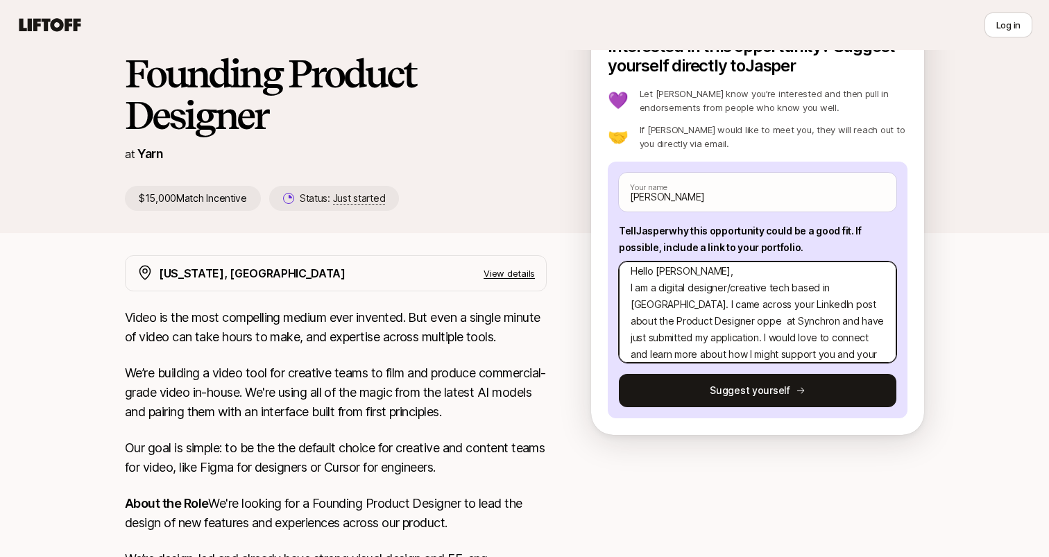
type textarea "x"
type textarea "Hello [PERSON_NAME], Hello [PERSON_NAME], I am a digital designer/creative tech…"
type textarea "x"
type textarea "Hello [PERSON_NAME], Hello [PERSON_NAME], I am a digital designer/creative tech…"
type textarea "x"
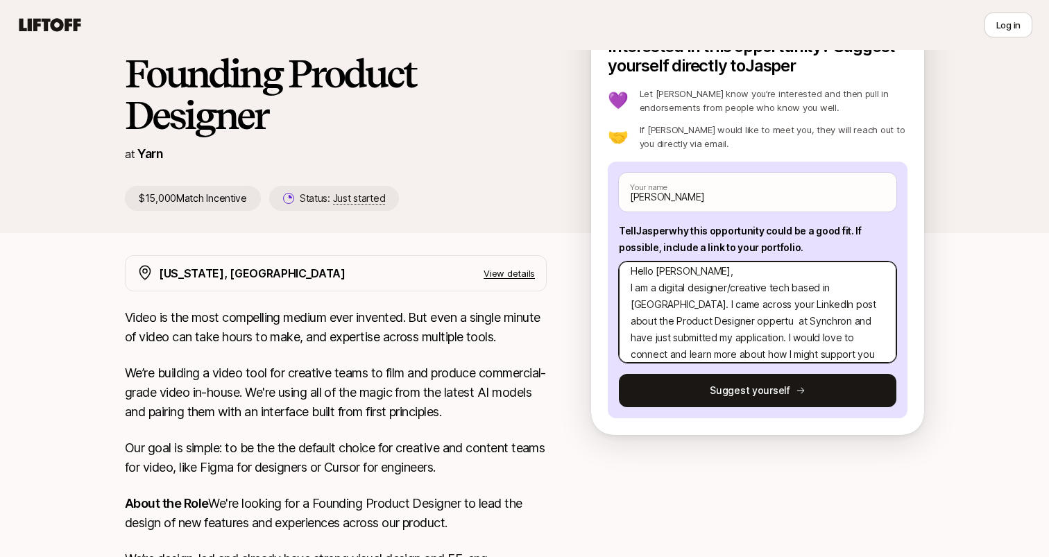
type textarea "Hello [PERSON_NAME], Hello [PERSON_NAME], I am a digital designer/creative tech…"
type textarea "x"
type textarea "Hello [PERSON_NAME], Hello [PERSON_NAME], I am a digital designer/creative tech…"
type textarea "x"
type textarea "Hello [PERSON_NAME], Hello [PERSON_NAME], I am a digital designer/creative tech…"
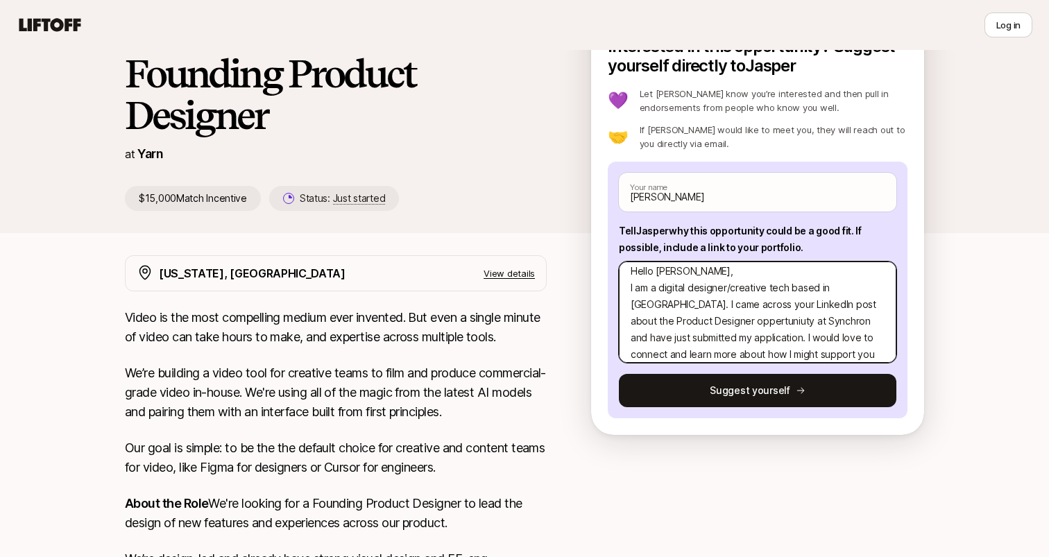
click at [669, 319] on textarea "Hello [PERSON_NAME], Hello [PERSON_NAME], I am a digital designer/creative tech…" at bounding box center [758, 312] width 278 height 101
click at [718, 301] on textarea "Hello [PERSON_NAME], Hello [PERSON_NAME], I am a digital designer/creative tech…" at bounding box center [758, 312] width 278 height 101
click at [665, 323] on textarea "Hello [PERSON_NAME], Hello [PERSON_NAME], I am a digital designer/creative tech…" at bounding box center [758, 312] width 278 height 101
click at [726, 319] on textarea "Hello [PERSON_NAME], Hello [PERSON_NAME], I am a digital designer/creative tech…" at bounding box center [758, 312] width 278 height 101
click at [725, 319] on textarea "Hello [PERSON_NAME], Hello [PERSON_NAME], I am a digital designer/creative tech…" at bounding box center [758, 312] width 278 height 101
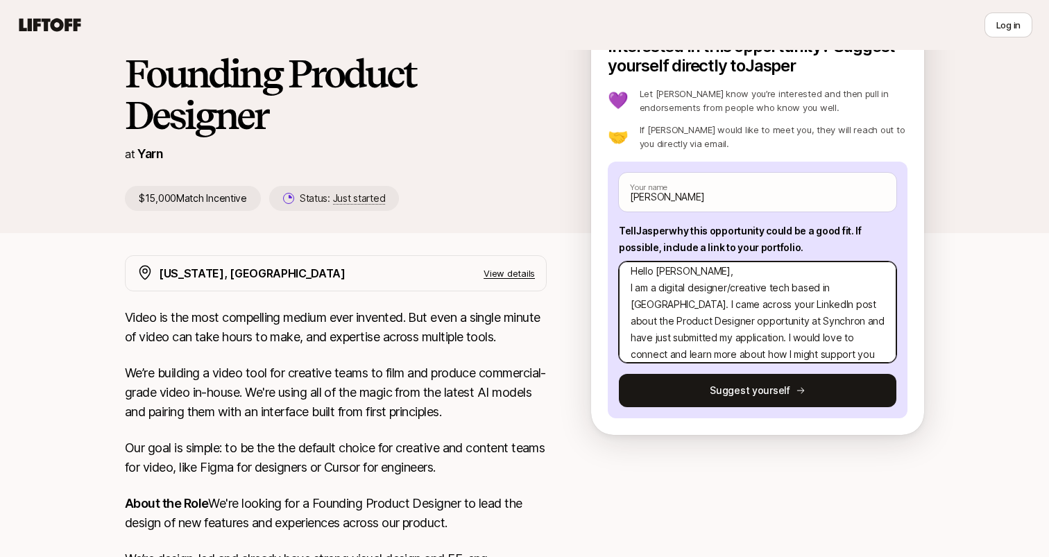
click at [727, 297] on textarea "Hello [PERSON_NAME], Hello [PERSON_NAME], I am a digital designer/creative tech…" at bounding box center [758, 312] width 278 height 101
drag, startPoint x: 695, startPoint y: 320, endPoint x: 738, endPoint y: 320, distance: 42.3
click at [738, 320] on textarea "Hello [PERSON_NAME], Hello [PERSON_NAME], I am a digital designer/creative tech…" at bounding box center [758, 312] width 278 height 101
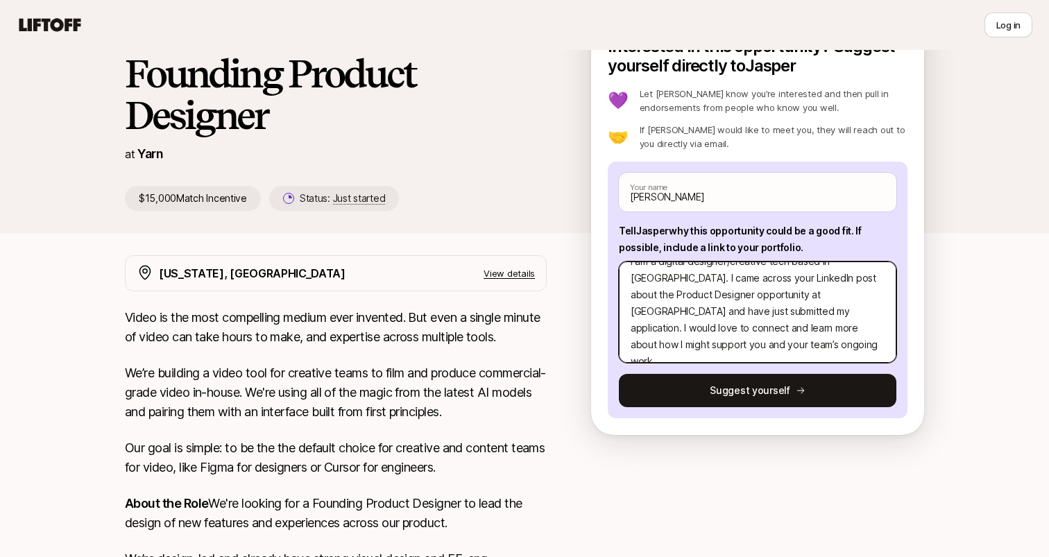
scroll to position [46, 0]
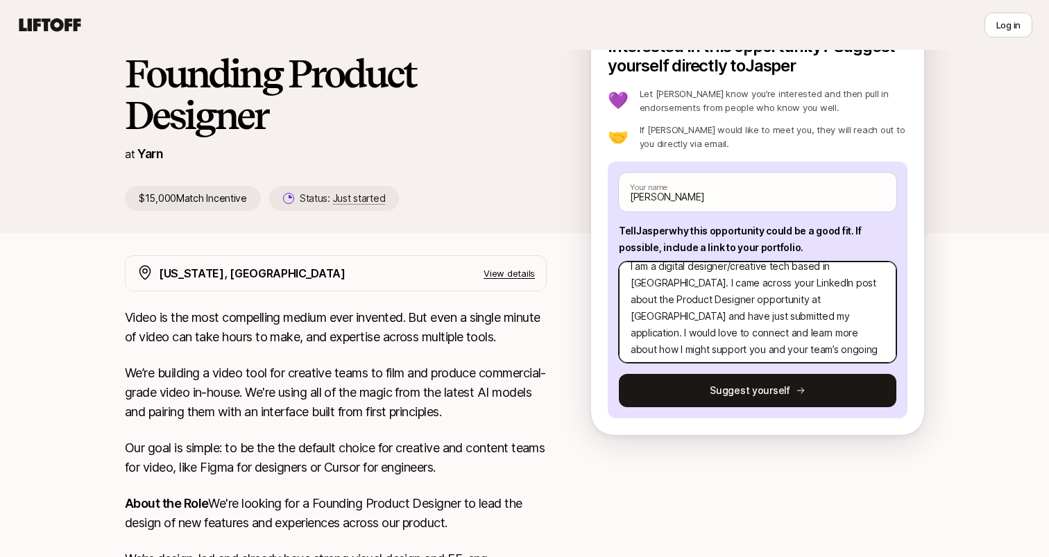
click at [883, 330] on textarea "Hello [PERSON_NAME], Hello [PERSON_NAME], I am a digital designer/creative tech…" at bounding box center [758, 312] width 278 height 101
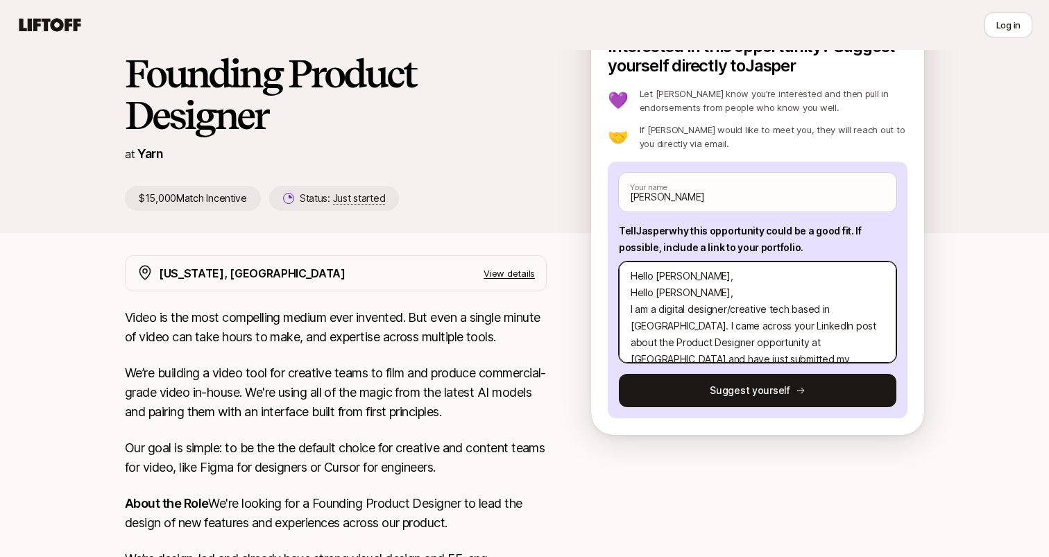
scroll to position [0, 0]
drag, startPoint x: 729, startPoint y: 303, endPoint x: 603, endPoint y: 292, distance: 126.7
click at [603, 292] on div "Interested in this opportunity? Suggest yourself directly to [PERSON_NAME] 💜 Le…" at bounding box center [757, 239] width 333 height 391
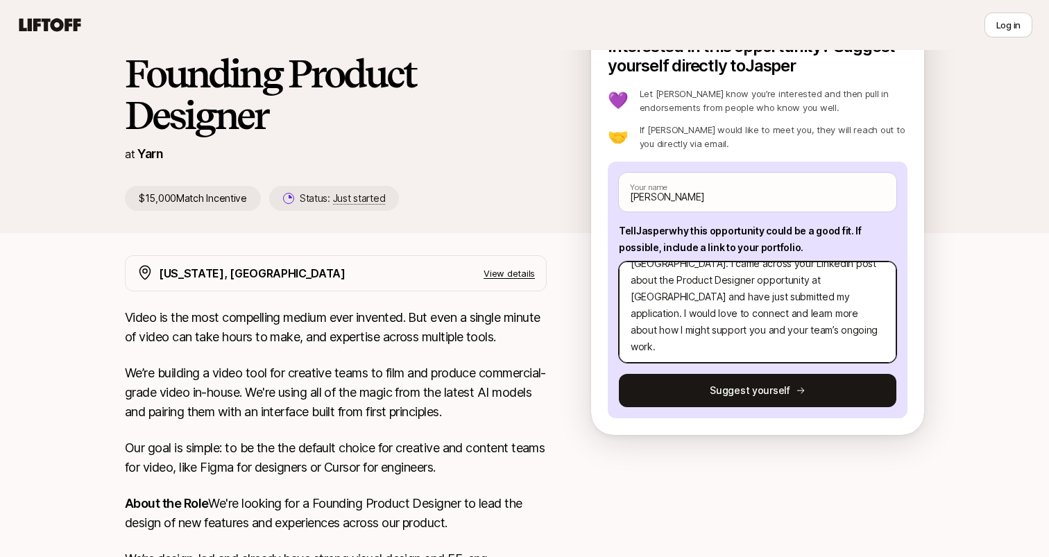
scroll to position [66, 0]
click at [717, 336] on textarea "Hello [PERSON_NAME], I am a digital designer/creative tech based in [GEOGRAPHIC…" at bounding box center [758, 312] width 278 height 101
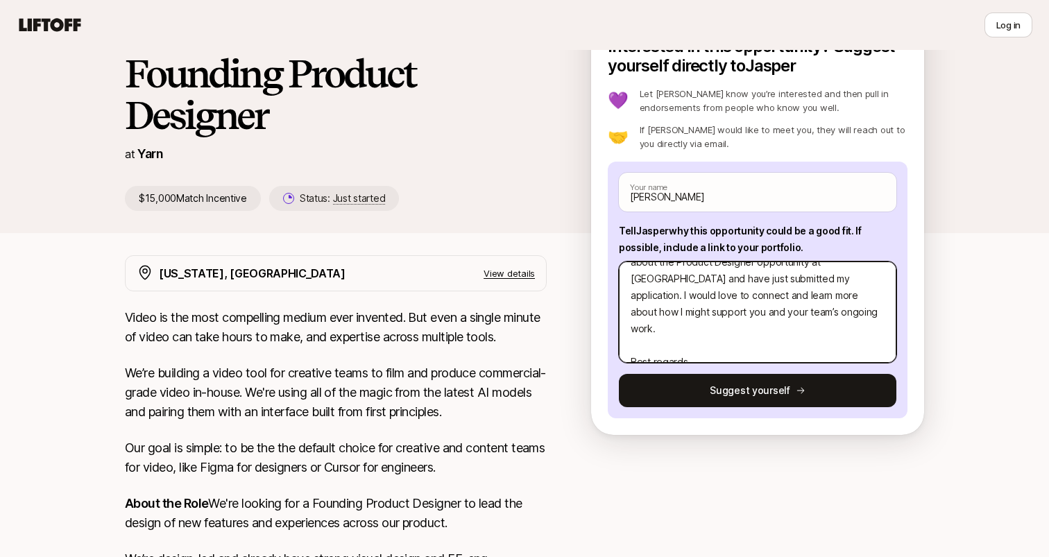
click at [744, 307] on textarea "Hello [PERSON_NAME], I am a digital designer/creative tech based in [GEOGRAPHIC…" at bounding box center [758, 312] width 278 height 101
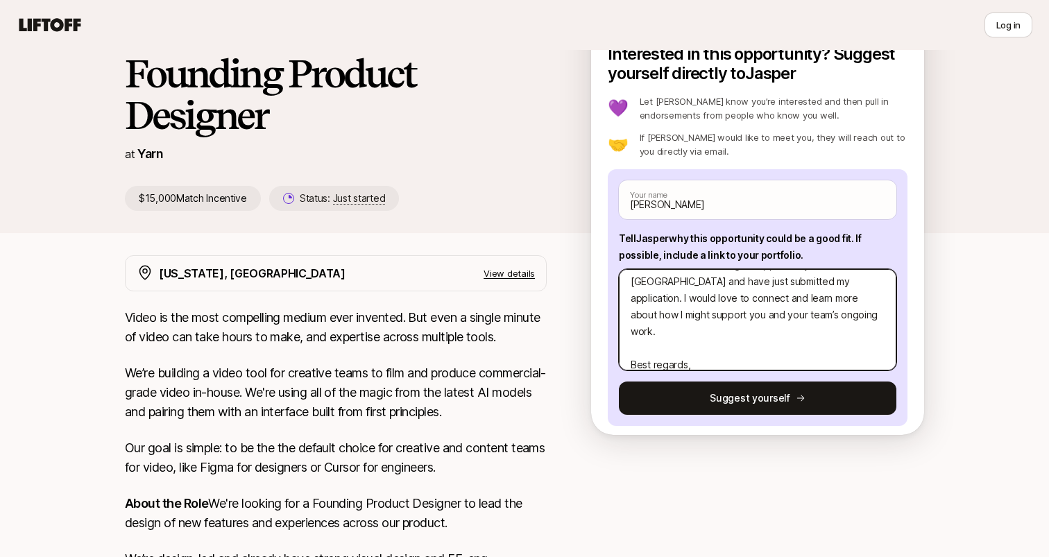
scroll to position [91, 0]
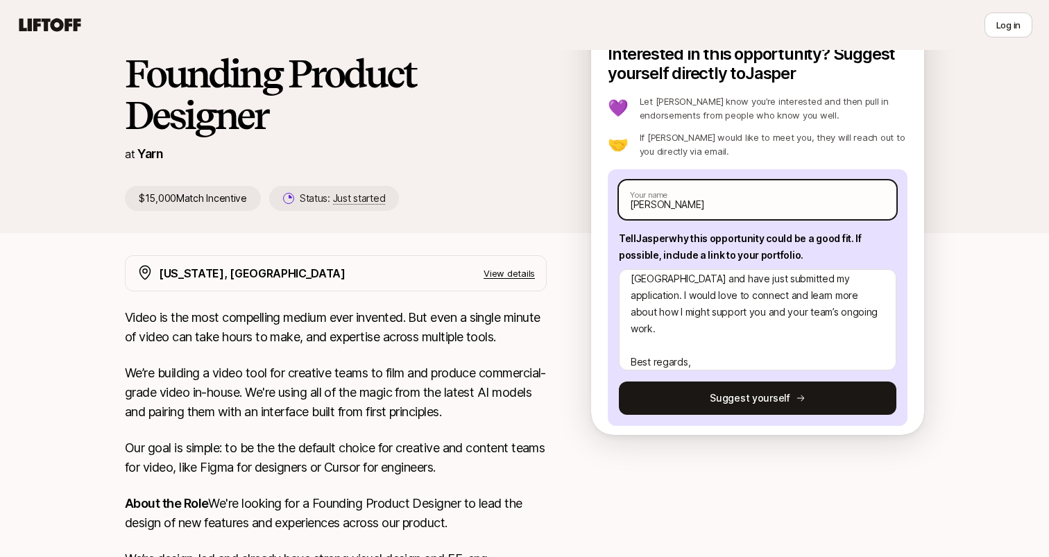
click at [699, 204] on input "[PERSON_NAME]" at bounding box center [758, 199] width 278 height 39
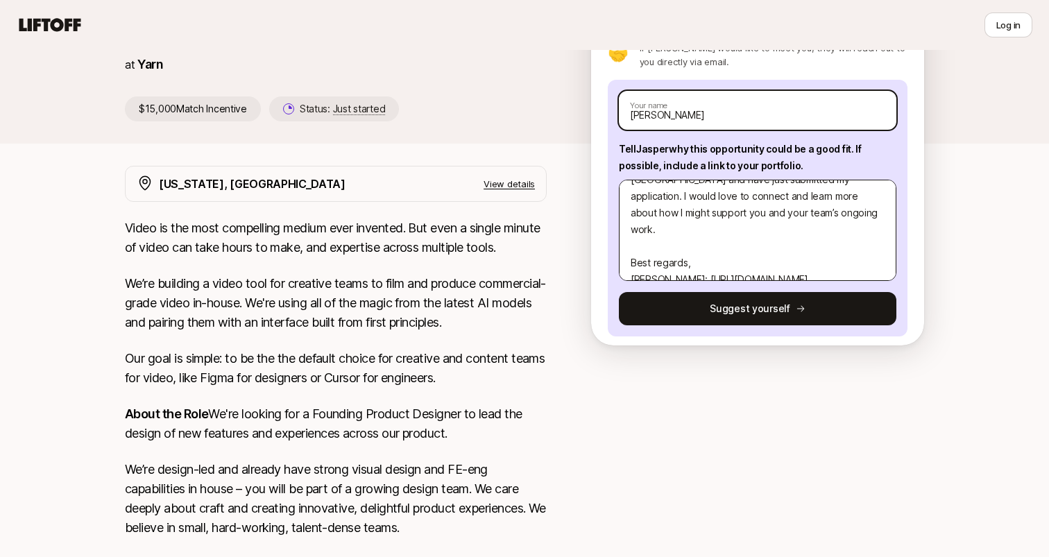
scroll to position [117, 0]
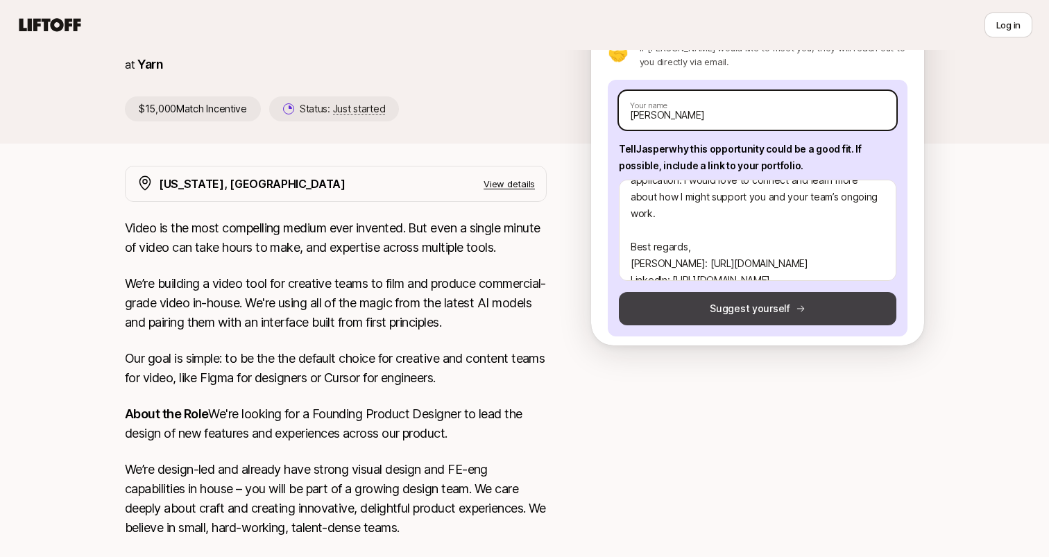
click at [715, 312] on button "Suggest yourself" at bounding box center [758, 308] width 278 height 33
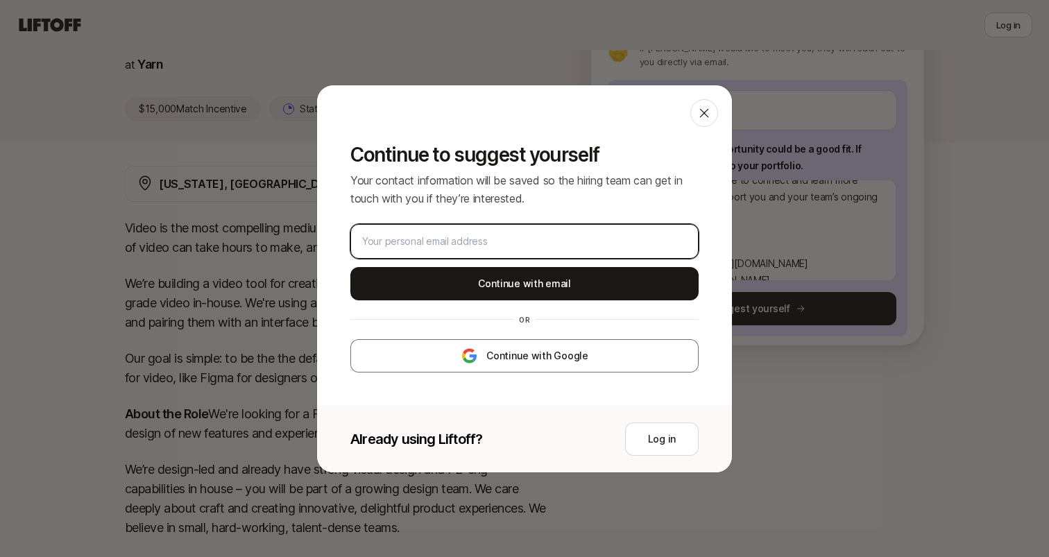
click at [599, 239] on input "email" at bounding box center [524, 241] width 325 height 17
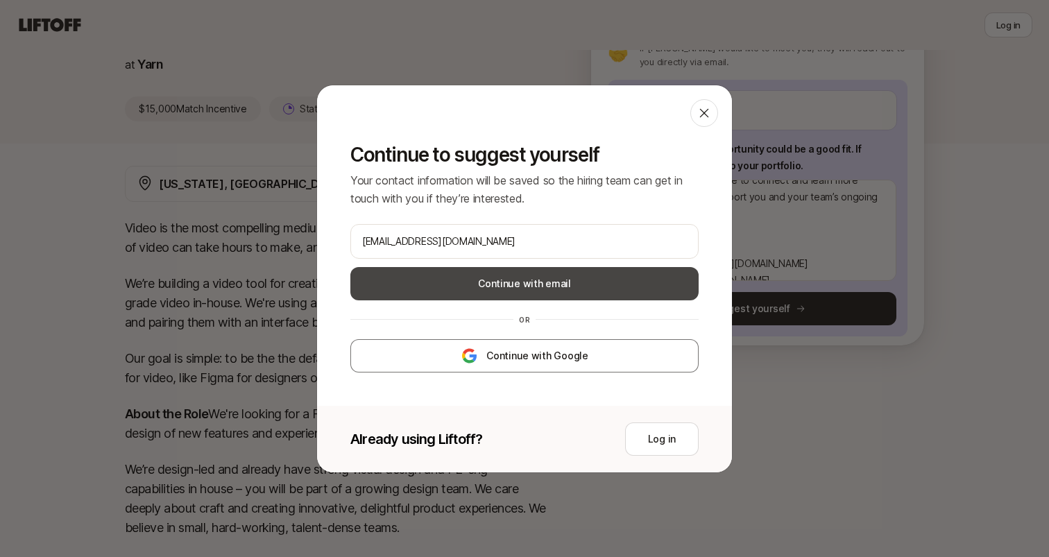
click at [605, 287] on button "Continue with email" at bounding box center [524, 283] width 348 height 33
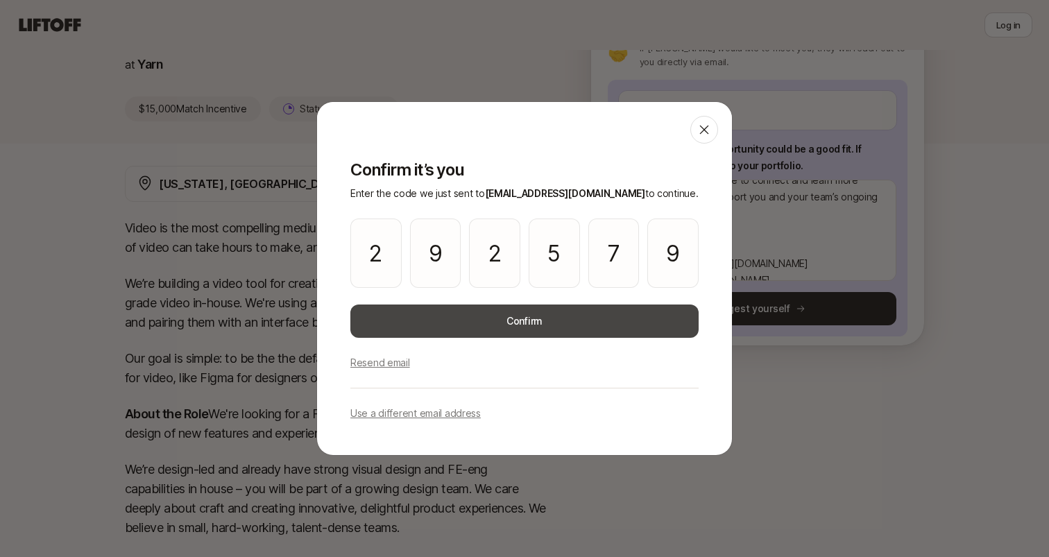
click at [424, 325] on button "Confirm" at bounding box center [524, 321] width 348 height 33
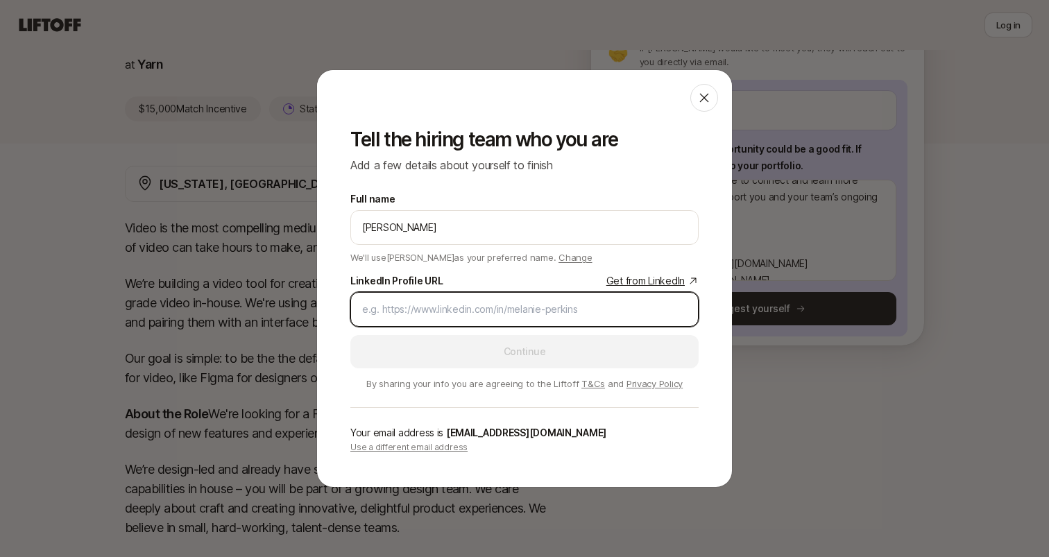
paste input "[URL][DOMAIN_NAME]"
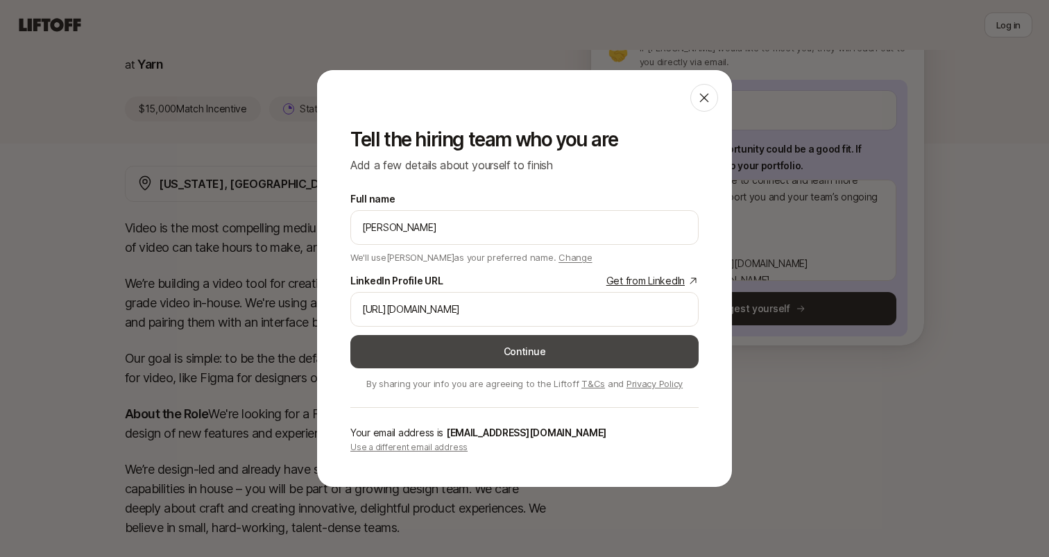
click at [407, 353] on button "Continue" at bounding box center [524, 351] width 348 height 33
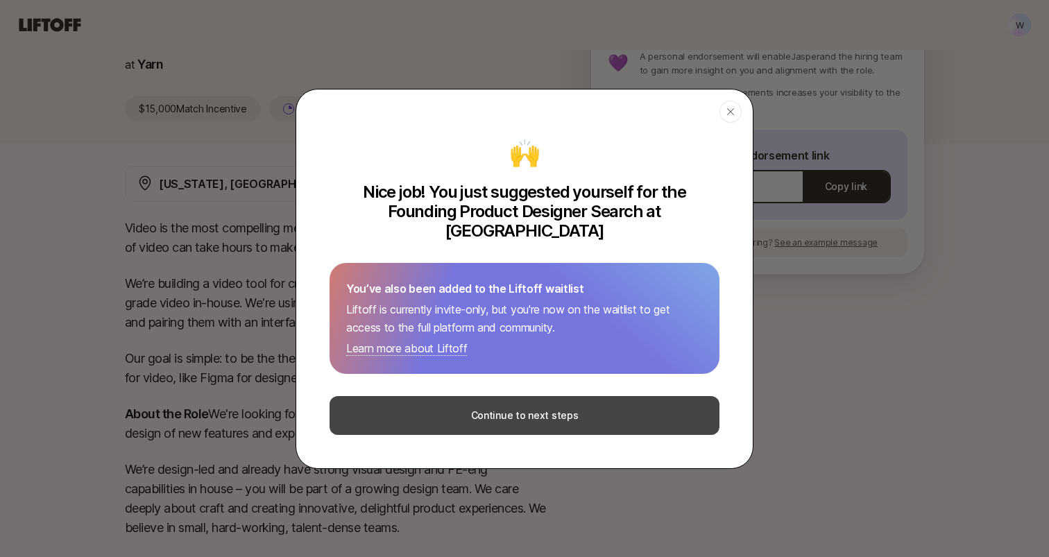
click at [417, 419] on button "Continue to next steps" at bounding box center [525, 415] width 390 height 39
